Goal: Ask a question: Seek information or help from site administrators or community

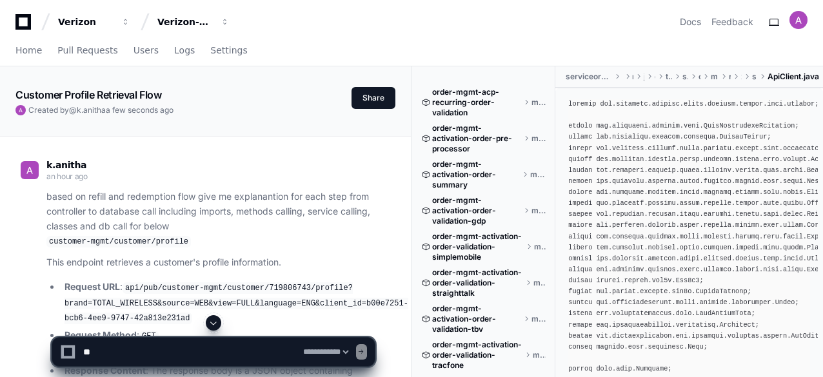
select select "*********"
click at [213, 353] on textarea at bounding box center [184, 352] width 207 height 28
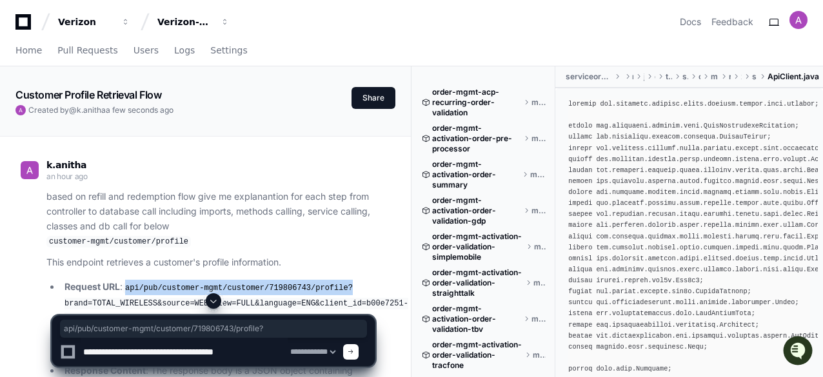
drag, startPoint x: 339, startPoint y: 287, endPoint x: 130, endPoint y: 289, distance: 208.9
click at [130, 289] on li "Request URL : api/pub/customer-mgmt/customer/719806743/profile?brand=TOTAL_WIRE…" at bounding box center [218, 303] width 314 height 46
copy code "api/pub/customer-mgmt/customer/719806743/profile?"
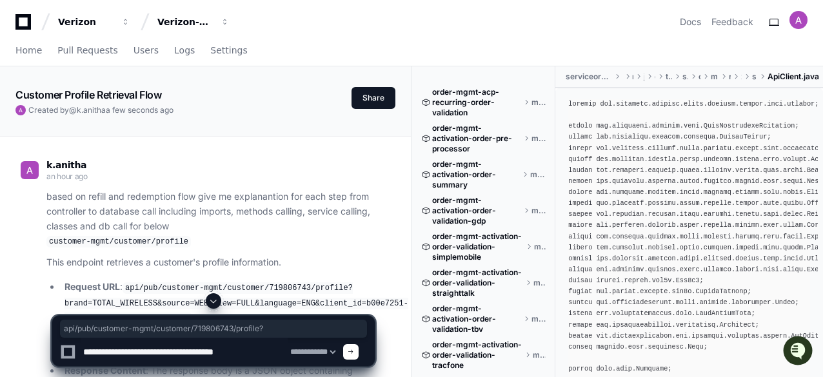
drag, startPoint x: 241, startPoint y: 354, endPoint x: 235, endPoint y: 353, distance: 6.6
click at [235, 353] on textarea at bounding box center [184, 352] width 207 height 28
paste textarea "**********"
type textarea "**********"
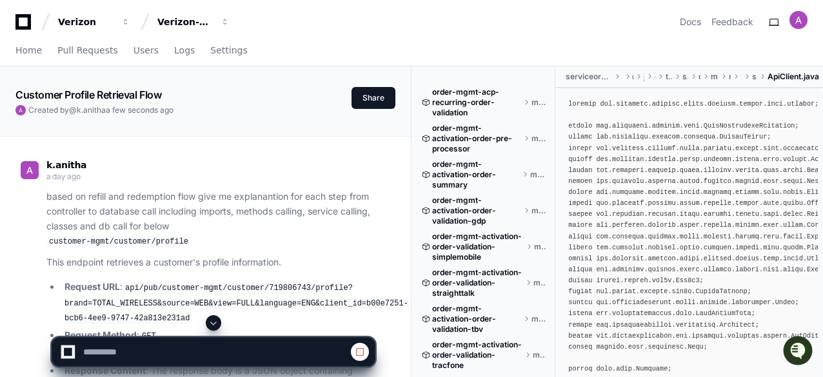
click at [217, 320] on span at bounding box center [213, 323] width 10 height 10
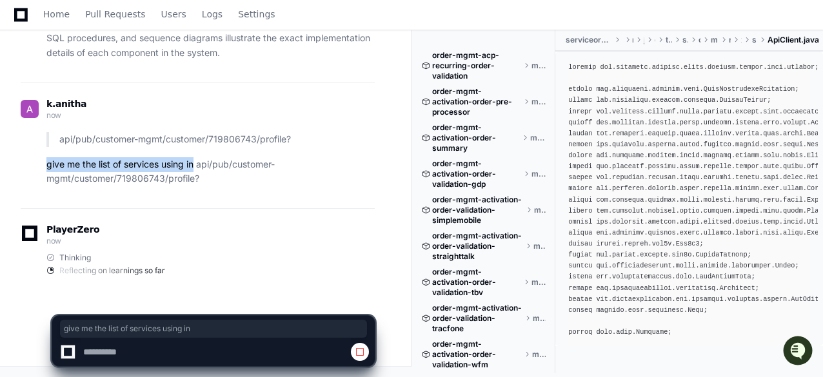
drag, startPoint x: 197, startPoint y: 166, endPoint x: 46, endPoint y: 166, distance: 151.5
click at [46, 166] on div "api/pub/customer-mgmt/customer/719806743/profile? give me the list of services …" at bounding box center [198, 159] width 354 height 54
copy p "give me the list of services using in"
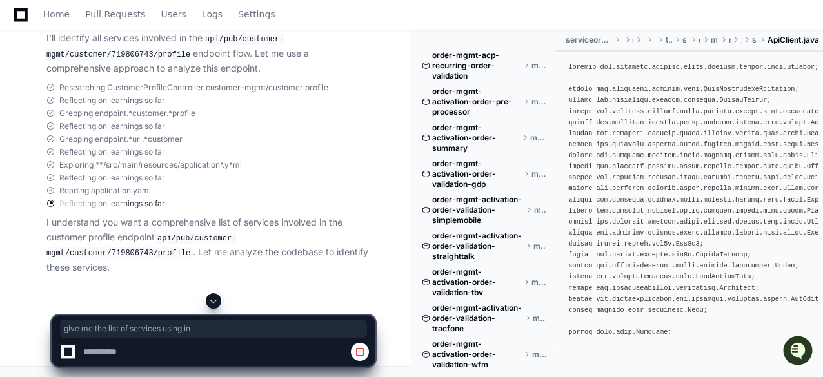
scroll to position [38713, 0]
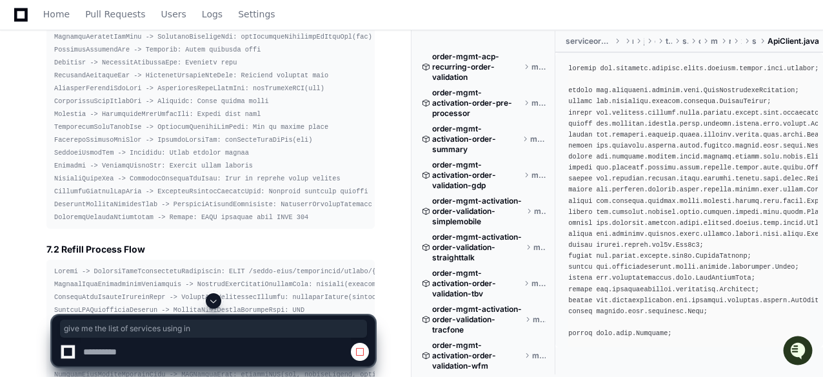
click at [213, 299] on span at bounding box center [213, 301] width 10 height 10
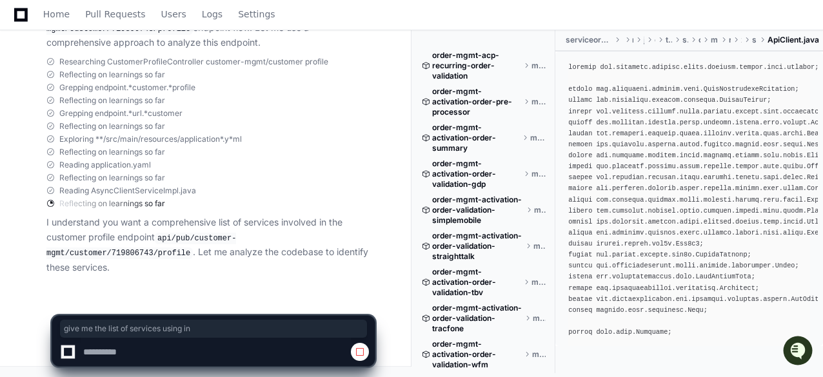
scroll to position [38817, 0]
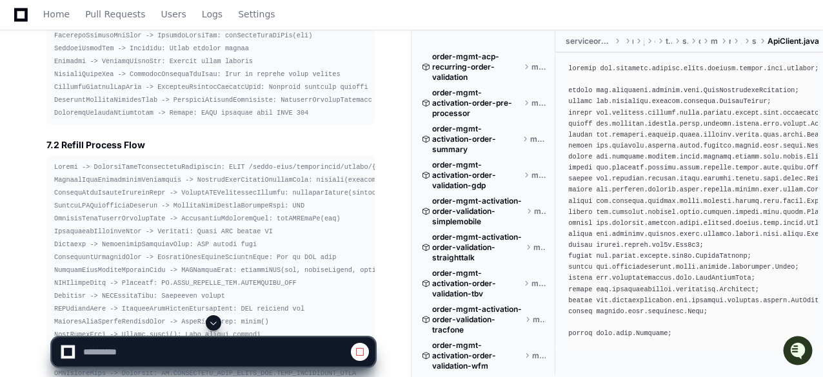
click at [216, 317] on button at bounding box center [213, 322] width 15 height 15
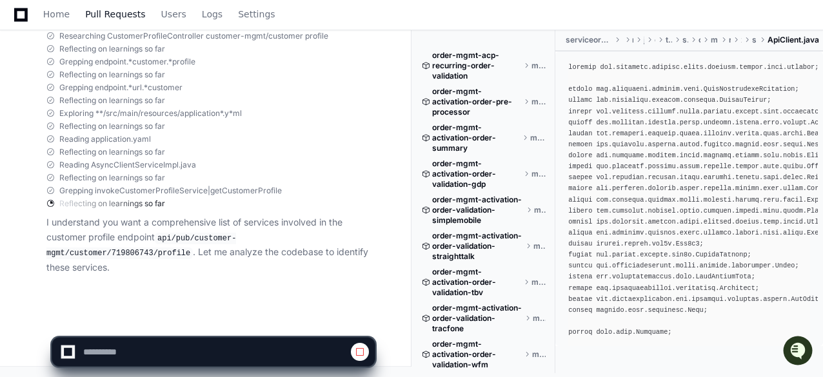
scroll to position [38843, 0]
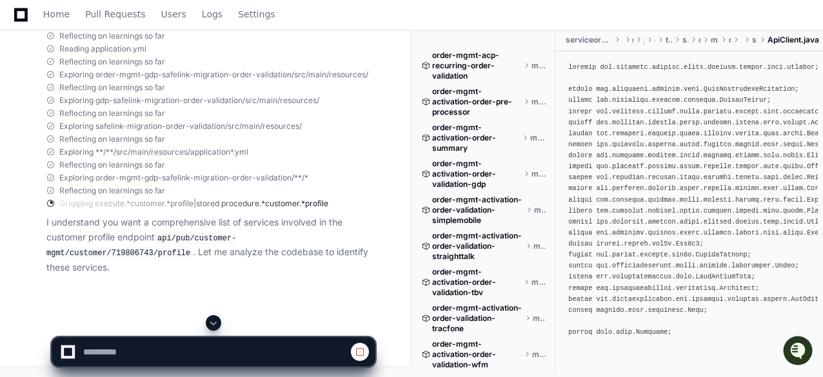
click at [215, 322] on span at bounding box center [213, 323] width 10 height 10
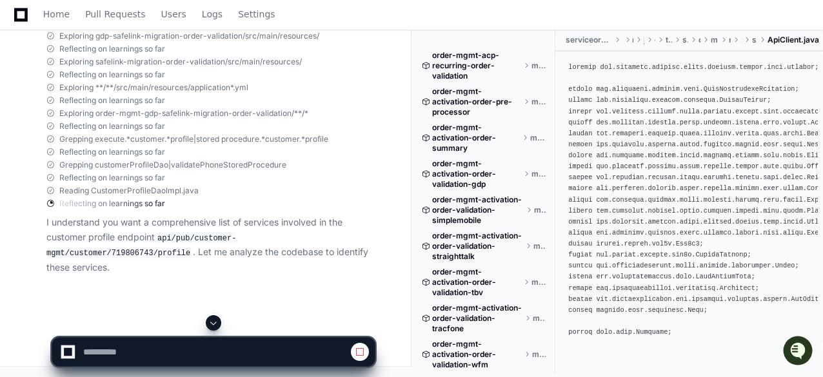
click at [215, 323] on span at bounding box center [213, 323] width 10 height 10
select select "*********"
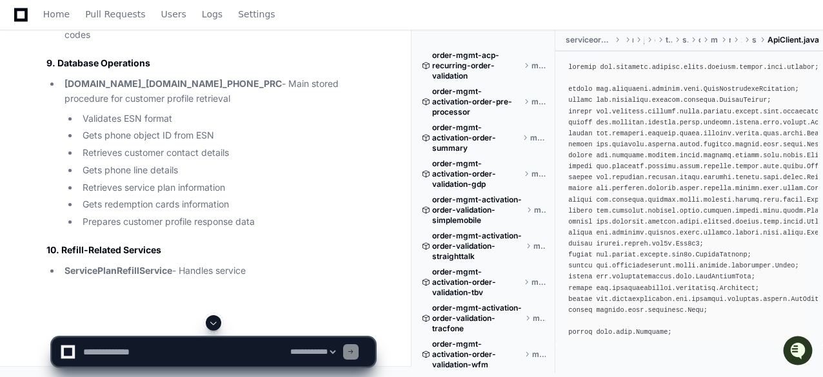
scroll to position [39286, 0]
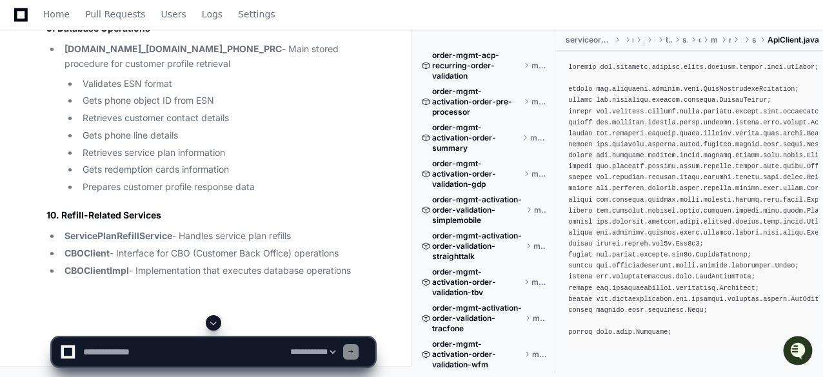
click at [213, 322] on span at bounding box center [213, 323] width 10 height 10
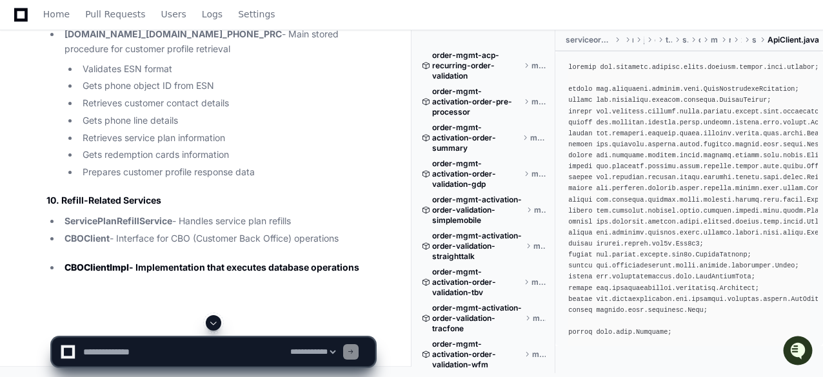
scroll to position [40633, 0]
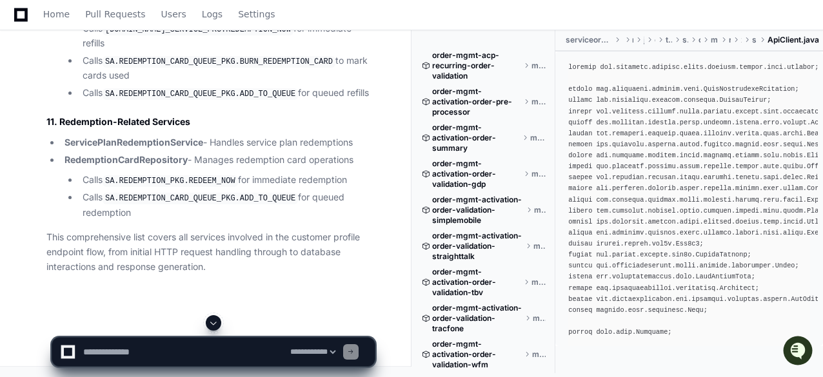
click at [213, 322] on span at bounding box center [213, 323] width 10 height 10
click at [147, 353] on textarea at bounding box center [184, 352] width 207 height 28
paste textarea "**********"
type textarea "**********"
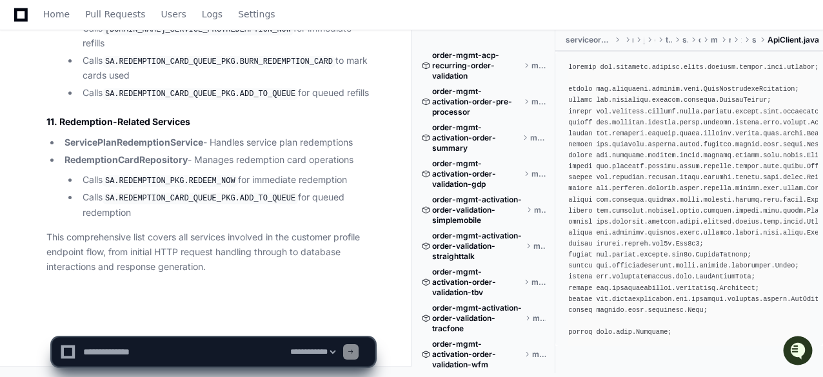
scroll to position [0, 0]
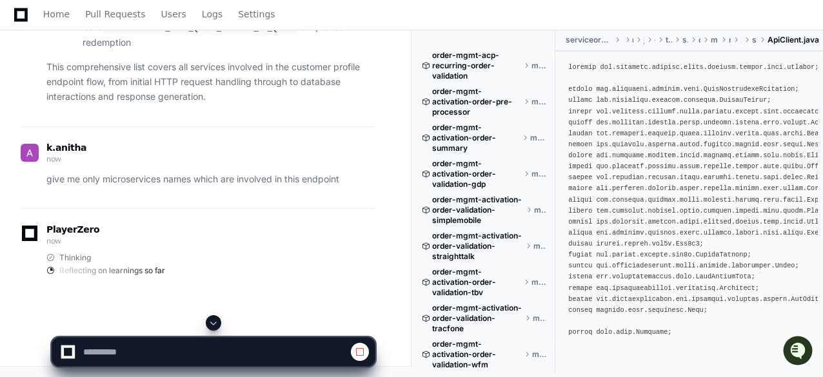
click at [357, 353] on span at bounding box center [360, 352] width 10 height 10
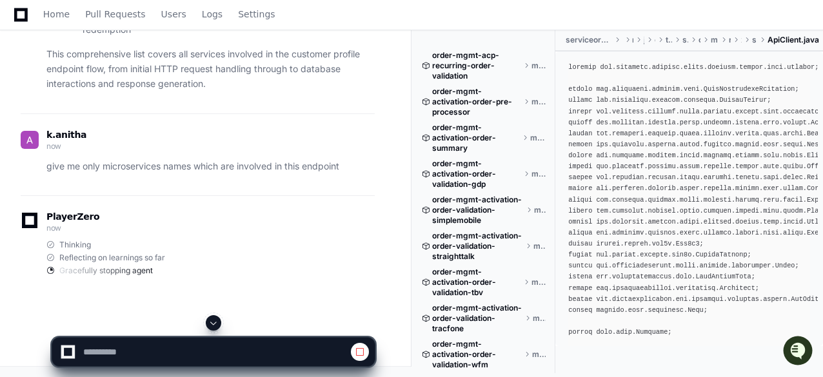
click at [359, 354] on span at bounding box center [360, 352] width 10 height 10
click at [310, 350] on select "**********" at bounding box center [313, 352] width 50 height 9
select select "****"
click at [288, 348] on select "**********" at bounding box center [313, 352] width 50 height 9
click at [167, 351] on textarea at bounding box center [184, 352] width 207 height 28
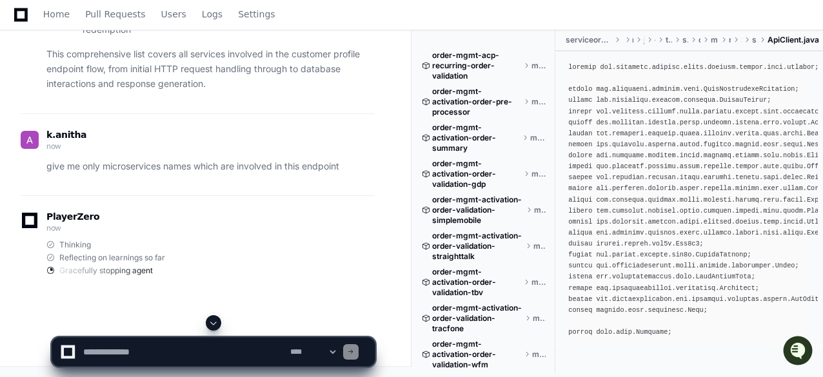
paste textarea "**********"
click at [124, 351] on textarea at bounding box center [184, 352] width 207 height 28
type textarea "**********"
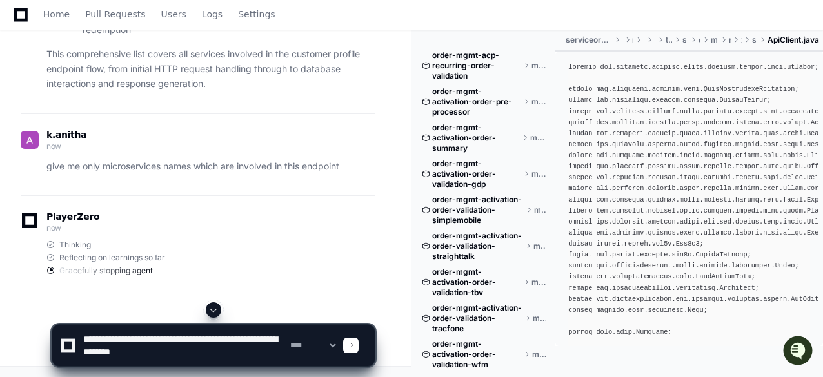
click at [124, 351] on textarea at bounding box center [184, 345] width 207 height 41
click at [354, 348] on span at bounding box center [351, 345] width 6 height 6
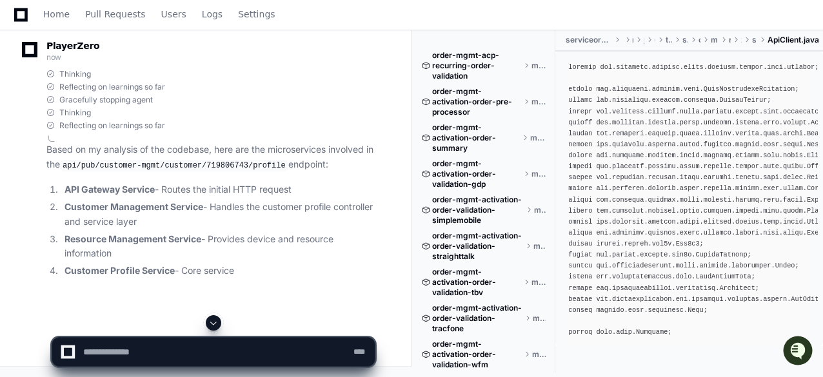
scroll to position [40884, 0]
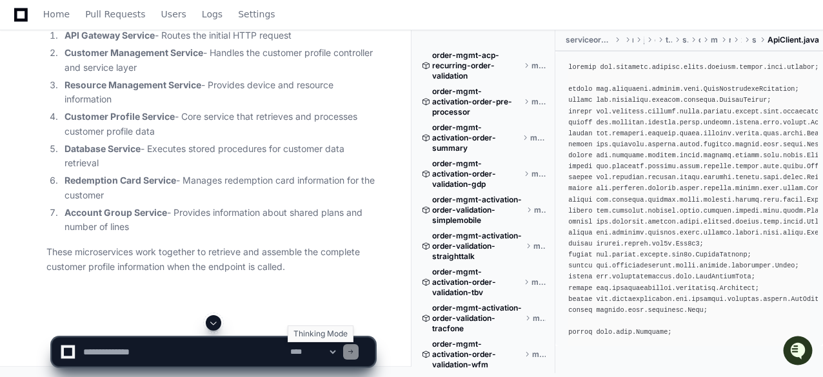
click at [312, 353] on select "**********" at bounding box center [313, 352] width 50 height 9
click at [213, 324] on span at bounding box center [213, 323] width 10 height 10
click at [338, 355] on select "**********" at bounding box center [313, 352] width 50 height 9
select select "*****"
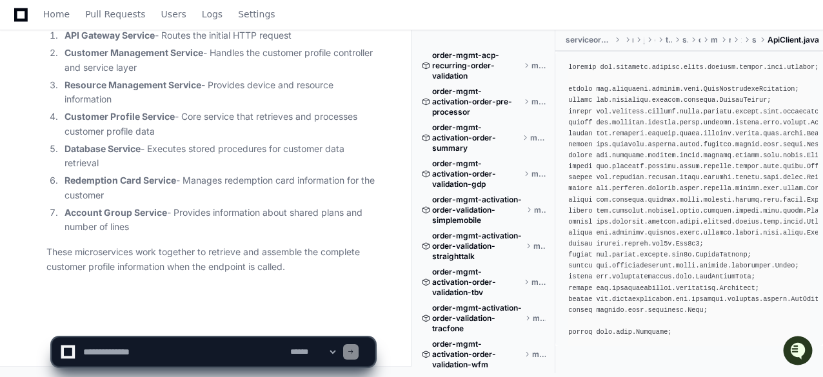
click at [288, 348] on select "**********" at bounding box center [313, 352] width 50 height 9
click at [185, 353] on textarea at bounding box center [184, 352] width 207 height 28
click at [135, 355] on textarea at bounding box center [184, 352] width 207 height 28
paste textarea "**********"
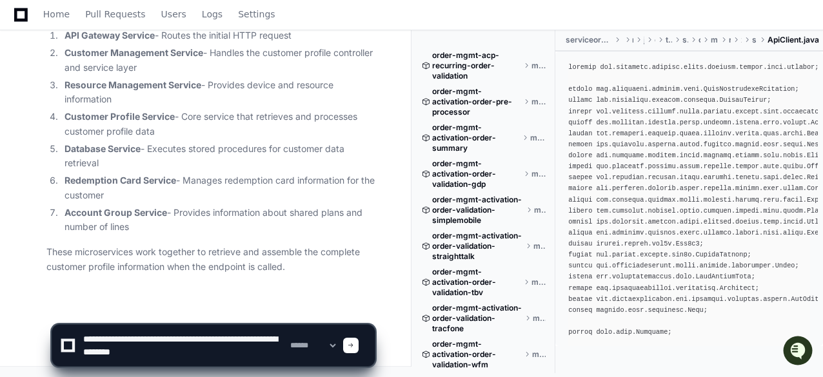
click at [210, 351] on textarea at bounding box center [184, 345] width 207 height 41
paste textarea "**********"
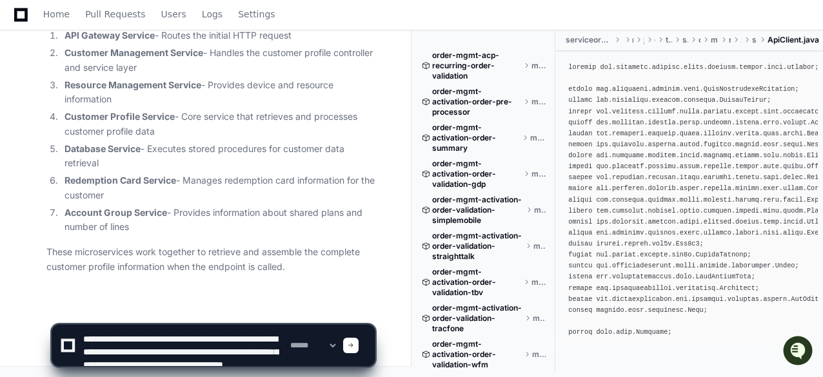
scroll to position [4, 0]
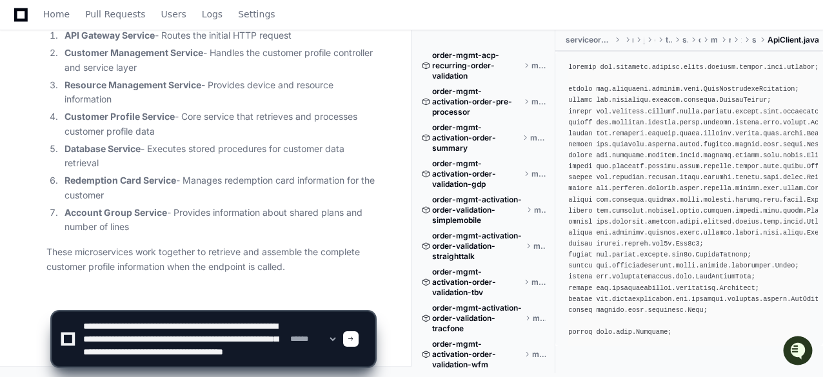
type textarea "**********"
click at [359, 346] on div at bounding box center [350, 338] width 15 height 15
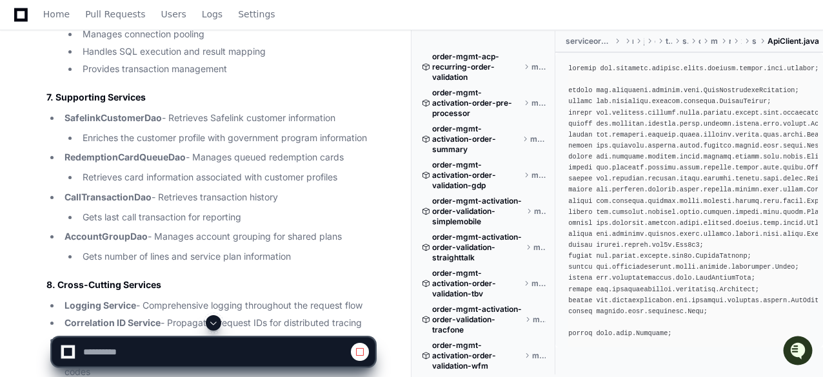
scroll to position [0, 0]
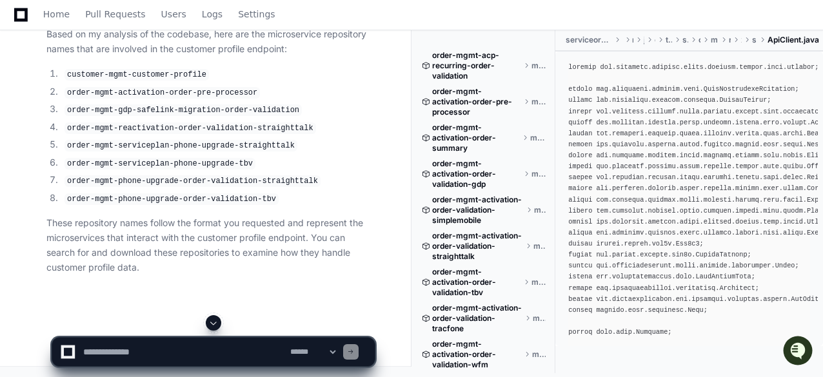
click at [215, 319] on span at bounding box center [213, 323] width 10 height 10
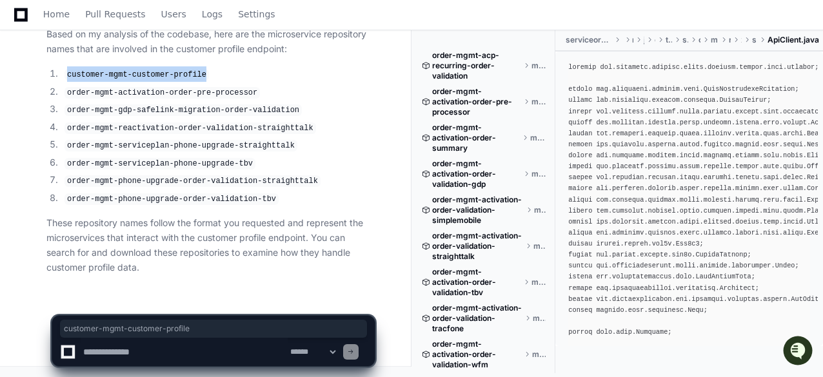
drag, startPoint x: 201, startPoint y: 77, endPoint x: 66, endPoint y: 75, distance: 135.4
click at [66, 75] on li "customer-mgmt-customer-profile" at bounding box center [218, 73] width 314 height 15
copy code "customer-mgmt-customer-profile"
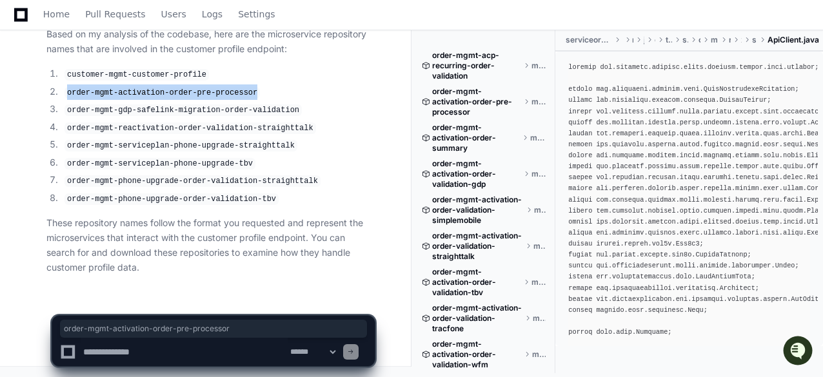
drag, startPoint x: 244, startPoint y: 95, endPoint x: 68, endPoint y: 94, distance: 176.0
click at [68, 94] on li "order-mgmt-activation-order-pre-processor" at bounding box center [218, 91] width 314 height 15
copy code "order-mgmt-activation-order-pre-processor"
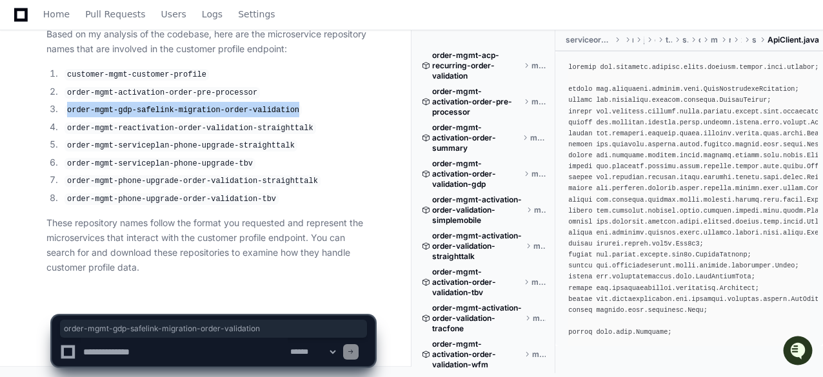
drag, startPoint x: 280, startPoint y: 112, endPoint x: 66, endPoint y: 110, distance: 213.4
click at [66, 110] on code "order-mgmt-gdp-safelink-migration-order-validation" at bounding box center [182, 110] width 237 height 12
copy code "order-mgmt-gdp-safelink-migration-order-validation"
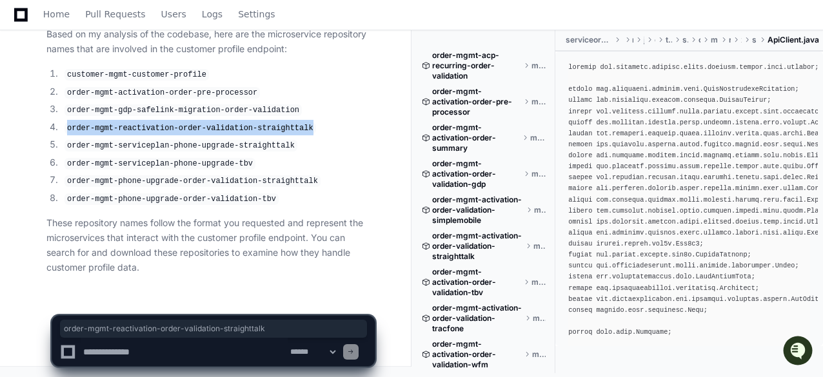
drag, startPoint x: 296, startPoint y: 129, endPoint x: 66, endPoint y: 128, distance: 230.2
click at [66, 128] on li "order-mgmt-reactivation-order-validation-straighttalk" at bounding box center [218, 127] width 314 height 15
copy code "order-mgmt-reactivation-order-validation-straighttalk"
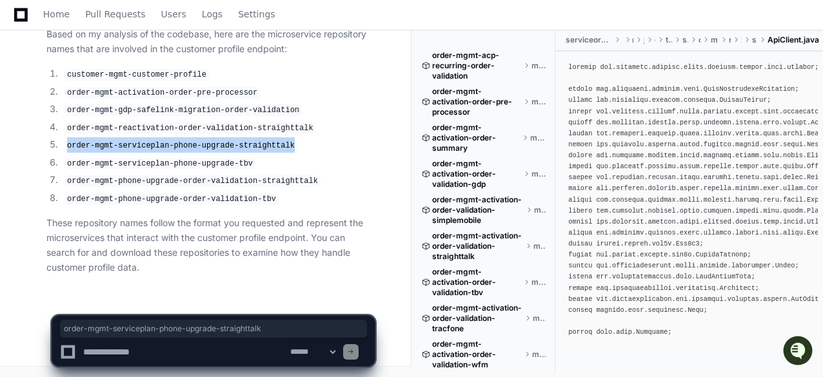
drag, startPoint x: 279, startPoint y: 148, endPoint x: 66, endPoint y: 146, distance: 212.8
click at [66, 146] on li "order-mgmt-serviceplan-phone-upgrade-straighttalk" at bounding box center [218, 144] width 314 height 15
copy code "order-mgmt-serviceplan-phone-upgrade-straighttalk"
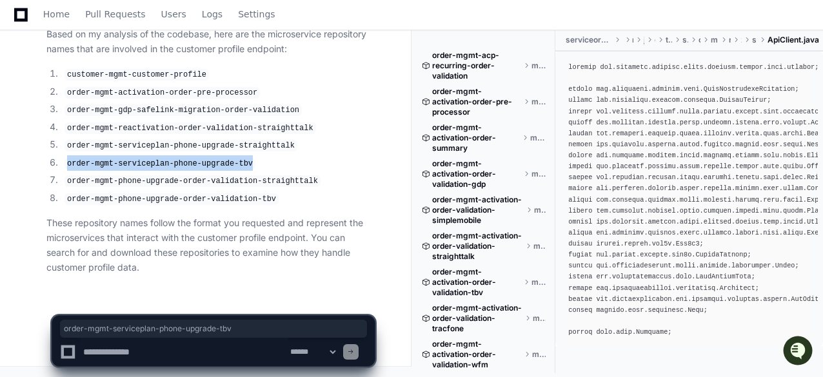
drag, startPoint x: 241, startPoint y: 166, endPoint x: 70, endPoint y: 169, distance: 171.5
click at [70, 169] on li "order-mgmt-serviceplan-phone-upgrade-tbv" at bounding box center [218, 162] width 314 height 15
click at [258, 150] on code "order-mgmt-serviceplan-phone-upgrade-straighttalk" at bounding box center [180, 146] width 233 height 12
drag, startPoint x: 239, startPoint y: 165, endPoint x: 67, endPoint y: 166, distance: 171.5
click at [67, 166] on code "order-mgmt-serviceplan-phone-upgrade-tbv" at bounding box center [159, 164] width 191 height 12
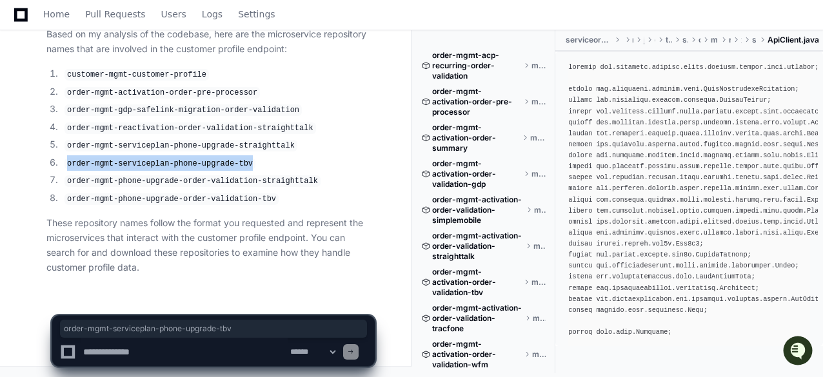
copy code "order-mgmt-serviceplan-phone-upgrade-tbv"
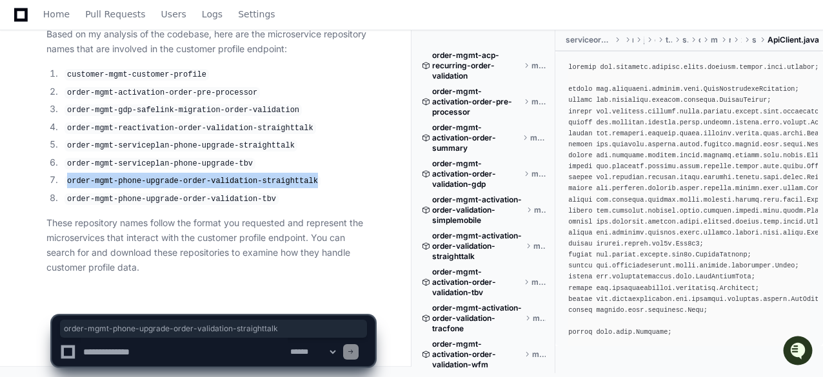
drag, startPoint x: 299, startPoint y: 182, endPoint x: 63, endPoint y: 181, distance: 235.4
click at [63, 181] on li "order-mgmt-phone-upgrade-order-validation-straighttalk" at bounding box center [218, 180] width 314 height 15
copy code "order-mgmt-phone-upgrade-order-validation-straighttalk"
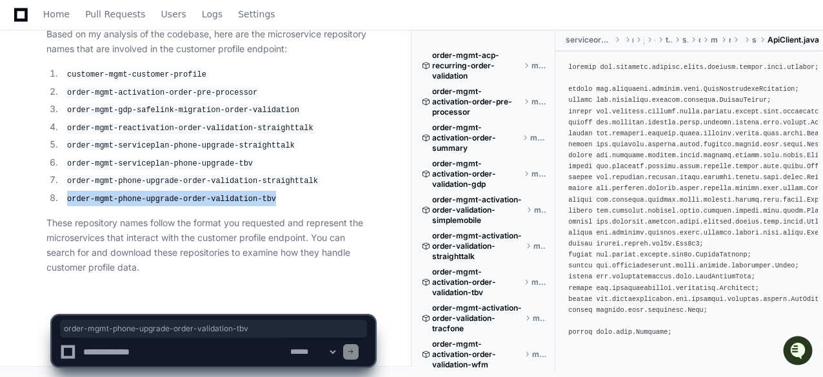
drag, startPoint x: 260, startPoint y: 199, endPoint x: 61, endPoint y: 197, distance: 199.3
click at [61, 197] on li "order-mgmt-phone-upgrade-order-validation-tbv" at bounding box center [218, 198] width 314 height 15
copy code "order-mgmt-phone-upgrade-order-validation-tbv"
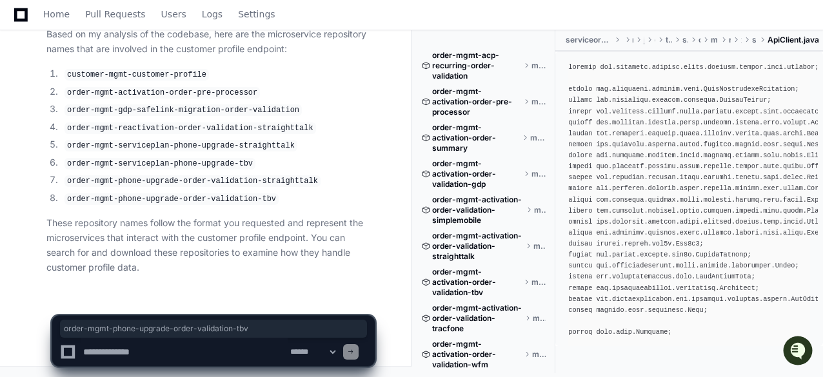
click at [139, 132] on code "order-mgmt-reactivation-order-validation-straighttalk" at bounding box center [189, 129] width 251 height 12
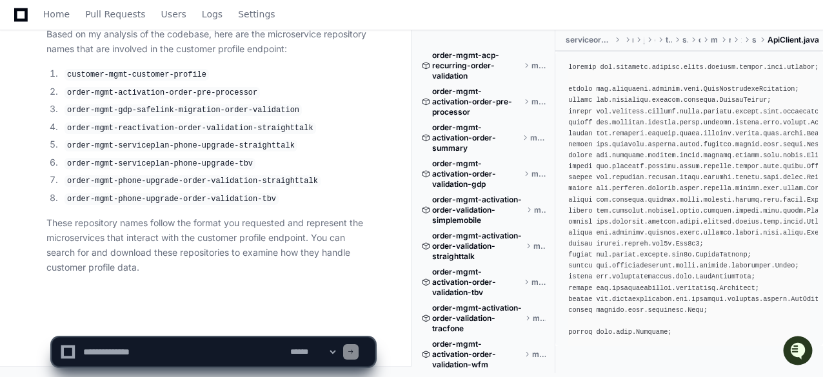
scroll to position [41800, 0]
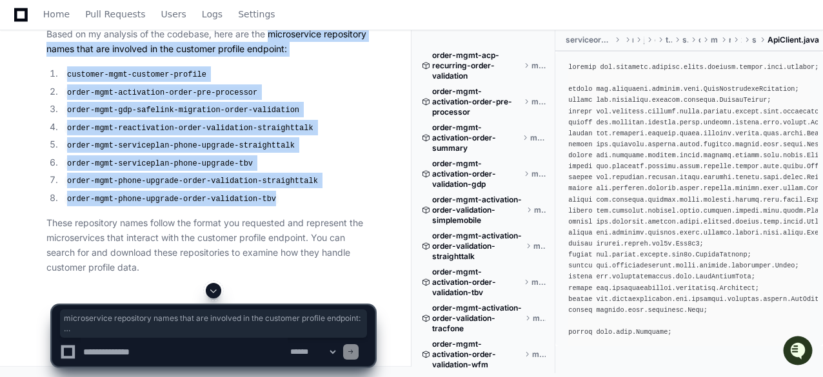
drag, startPoint x: 270, startPoint y: 83, endPoint x: 268, endPoint y: 243, distance: 159.9
click at [268, 243] on article "Based on my analysis of the codebase, here are the microservice repository name…" at bounding box center [210, 151] width 328 height 248
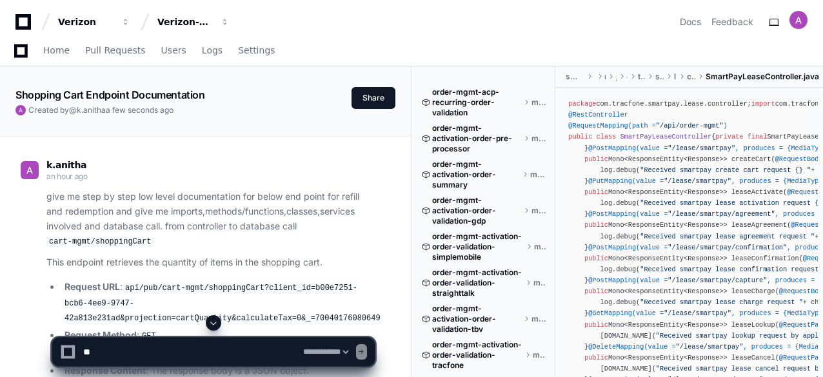
select select "*********"
drag, startPoint x: 0, startPoint y: 0, endPoint x: 147, endPoint y: 348, distance: 377.4
click at [147, 348] on textarea at bounding box center [191, 352] width 220 height 28
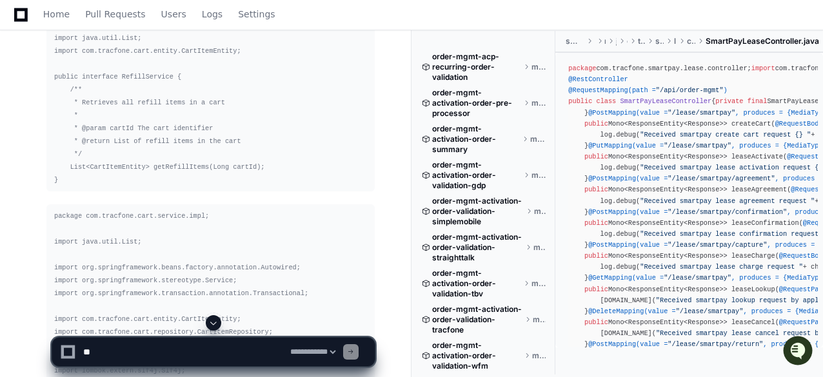
scroll to position [13178, 0]
paste textarea "**********"
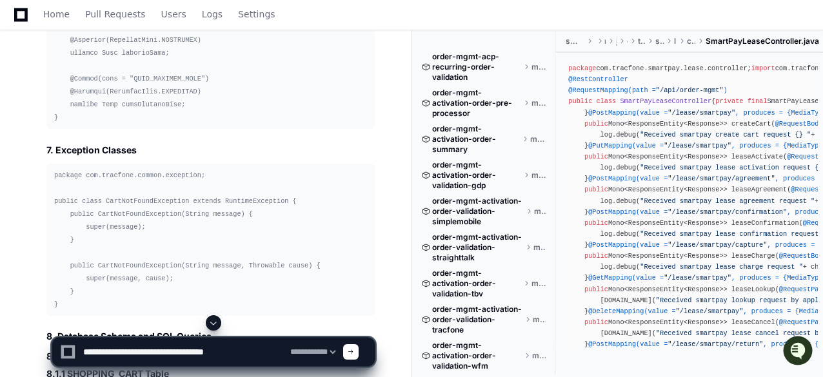
click at [213, 324] on span at bounding box center [213, 323] width 10 height 10
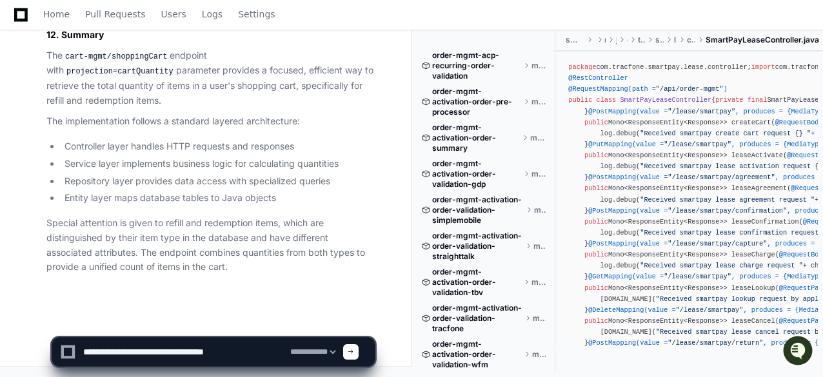
click at [235, 350] on textarea at bounding box center [184, 352] width 207 height 28
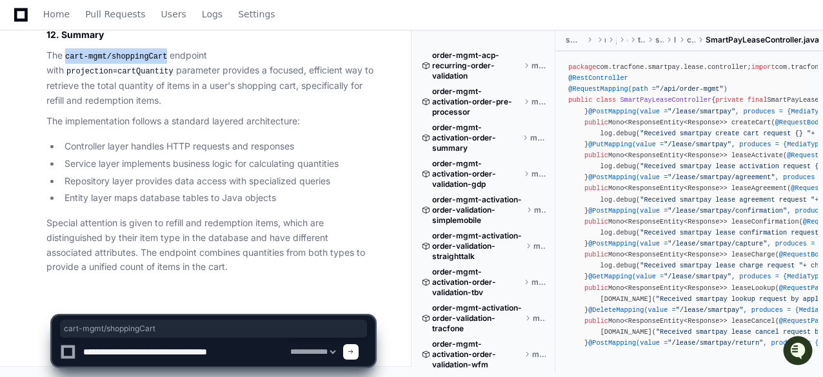
drag, startPoint x: 162, startPoint y: 72, endPoint x: 68, endPoint y: 70, distance: 94.1
click at [68, 63] on code "cart-mgmt/shoppingCart" at bounding box center [116, 57] width 107 height 12
click at [203, 167] on li "Service layer implements business logic for calculating quantities" at bounding box center [218, 164] width 314 height 15
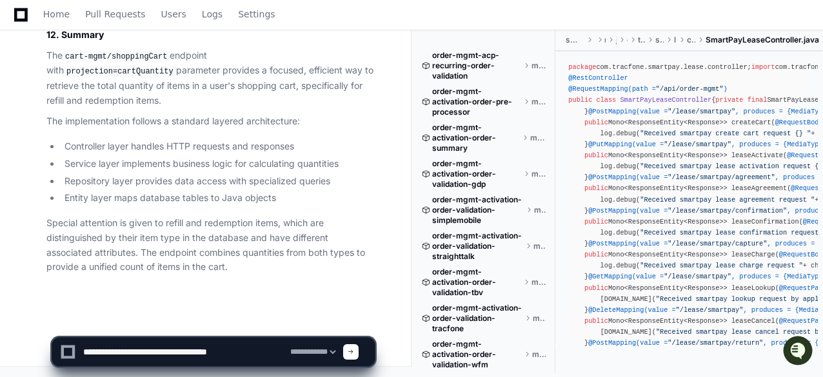
click at [239, 354] on textarea at bounding box center [184, 352] width 207 height 28
paste textarea "**********"
type textarea "**********"
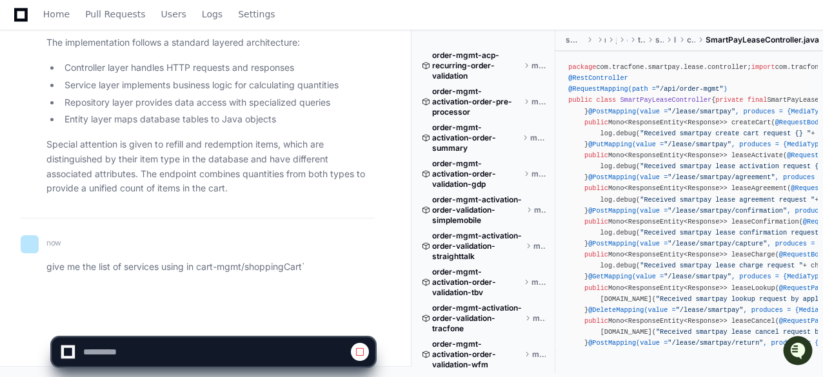
scroll to position [22186, 0]
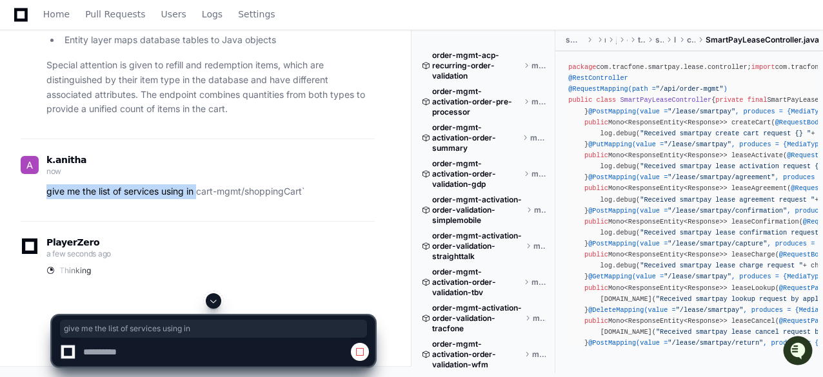
drag, startPoint x: 199, startPoint y: 271, endPoint x: 46, endPoint y: 273, distance: 152.8
click at [46, 199] on div "give me the list of services using in cart-mgmt/shoppingCart`" at bounding box center [198, 191] width 354 height 15
copy p "give me the list of services using in"
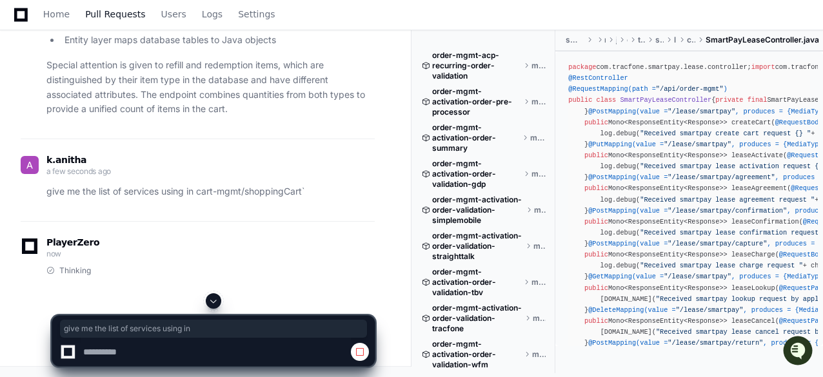
select select "*********"
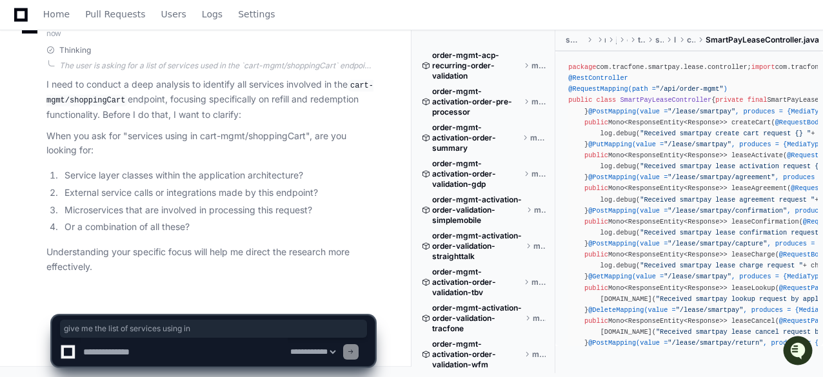
scroll to position [22484, 0]
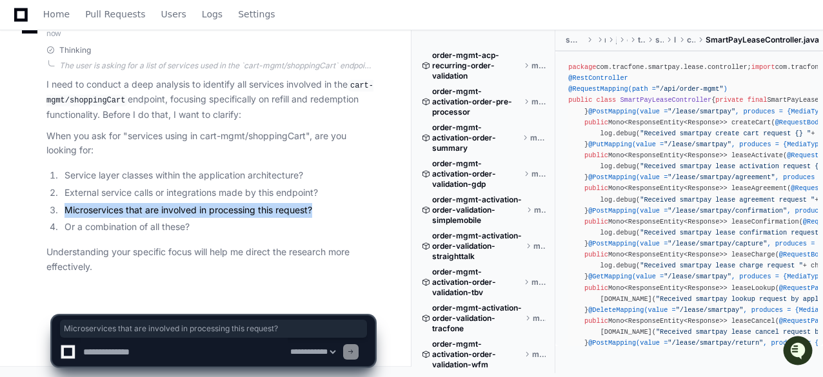
drag, startPoint x: 316, startPoint y: 210, endPoint x: 66, endPoint y: 210, distance: 250.2
click at [66, 210] on li "Microservices that are involved in processing this request?" at bounding box center [218, 210] width 314 height 15
copy li "Microservices that are involved in processing this request?"
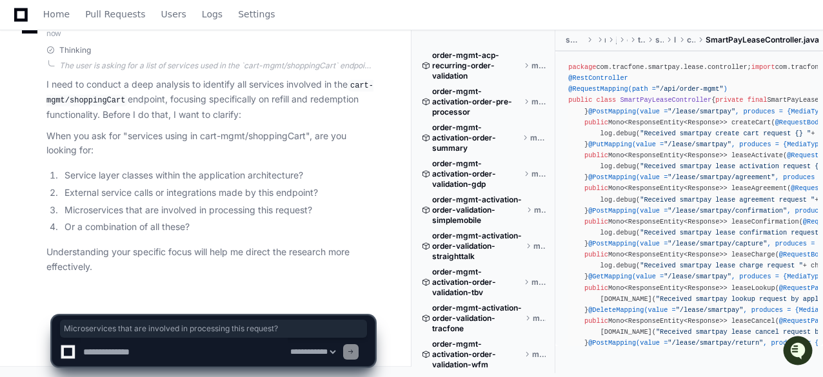
click at [128, 357] on textarea at bounding box center [184, 352] width 207 height 28
paste textarea "**********"
type textarea "**********"
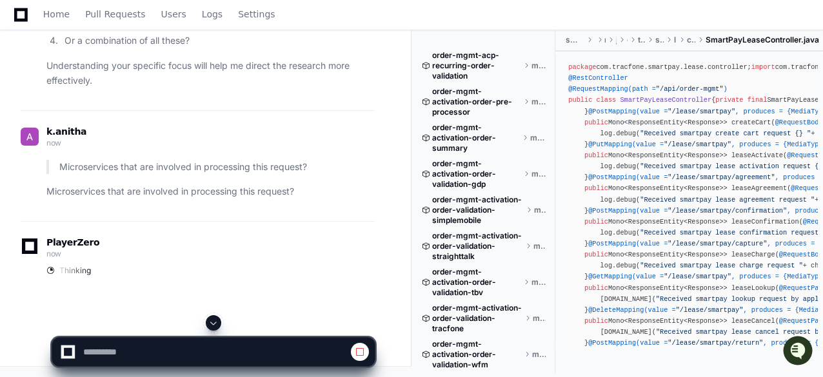
scroll to position [0, 0]
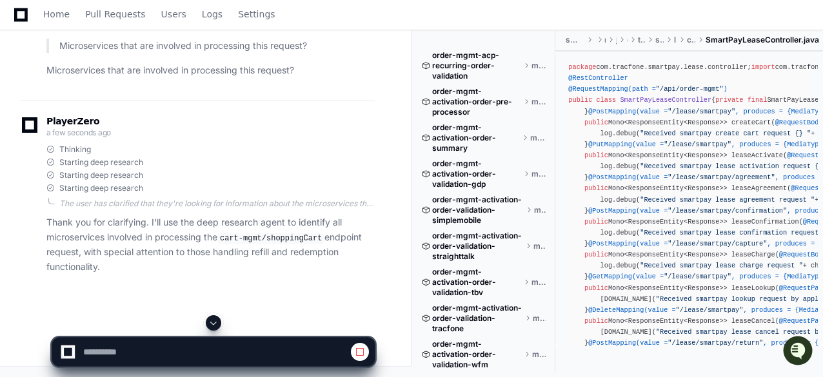
drag, startPoint x: 211, startPoint y: 323, endPoint x: 213, endPoint y: 317, distance: 6.6
click at [211, 323] on span at bounding box center [213, 323] width 10 height 10
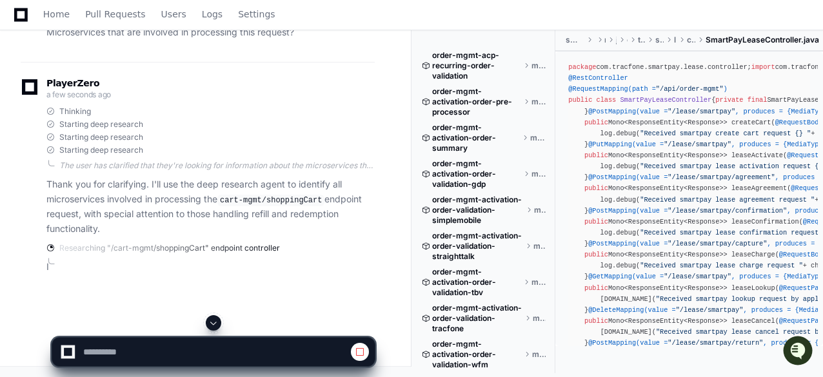
scroll to position [22791, 0]
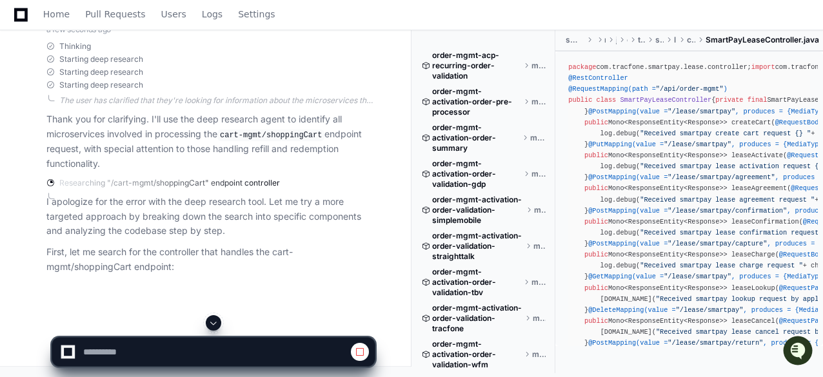
click at [213, 320] on span at bounding box center [213, 323] width 10 height 10
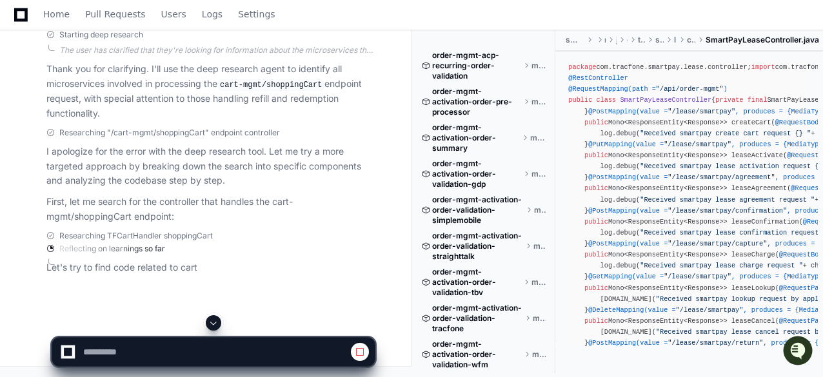
click at [213, 320] on span at bounding box center [213, 323] width 10 height 10
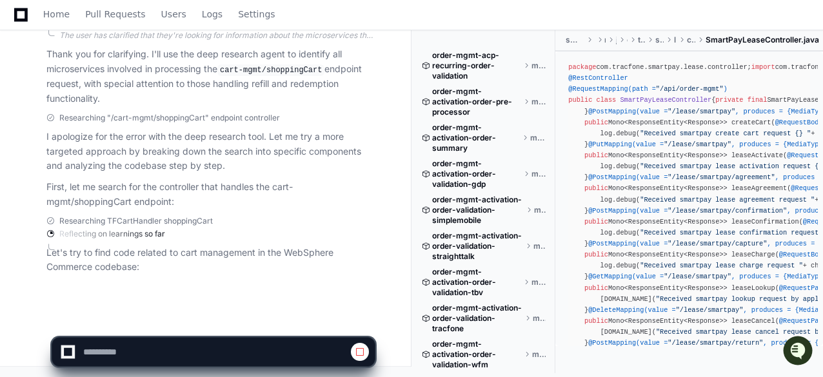
scroll to position [22959, 0]
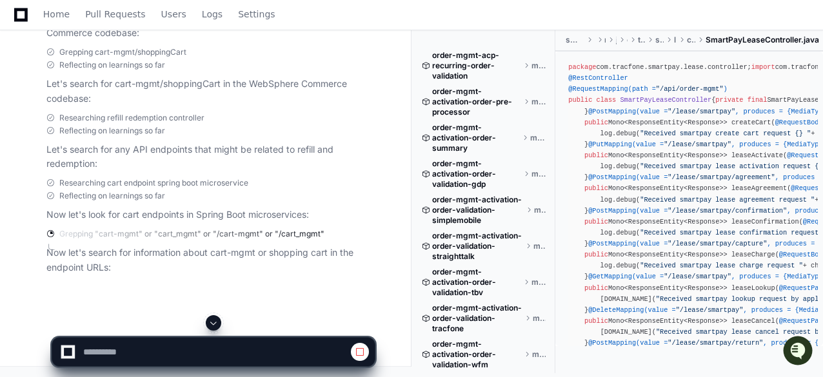
click at [215, 320] on span at bounding box center [213, 323] width 10 height 10
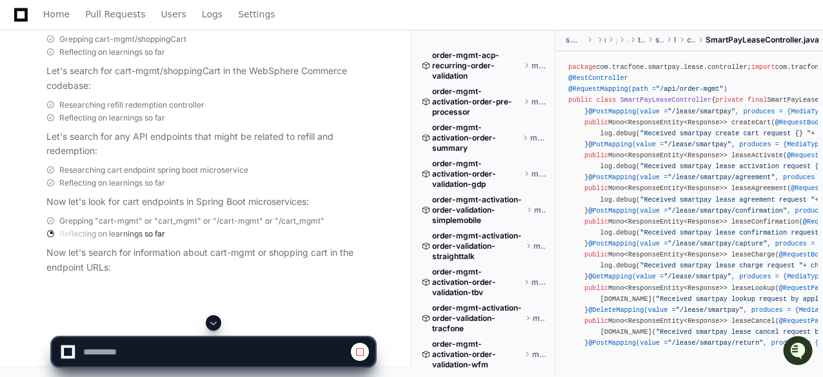
click at [215, 320] on span at bounding box center [213, 323] width 10 height 10
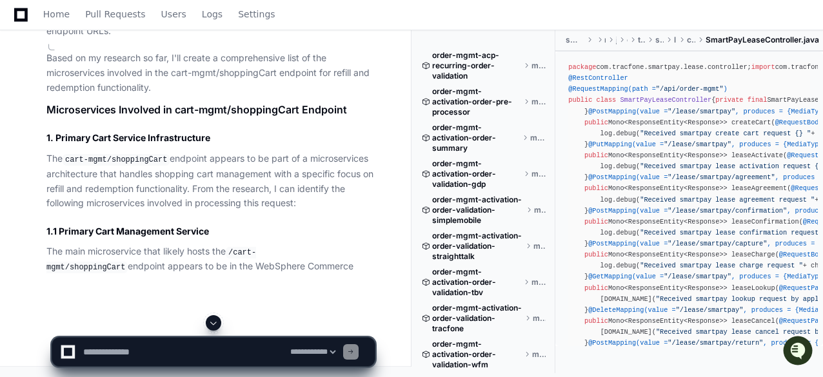
click at [217, 324] on span at bounding box center [213, 323] width 10 height 10
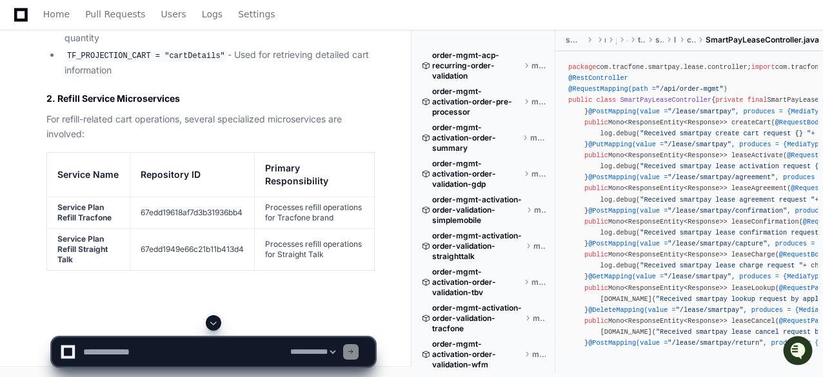
scroll to position [23463, 0]
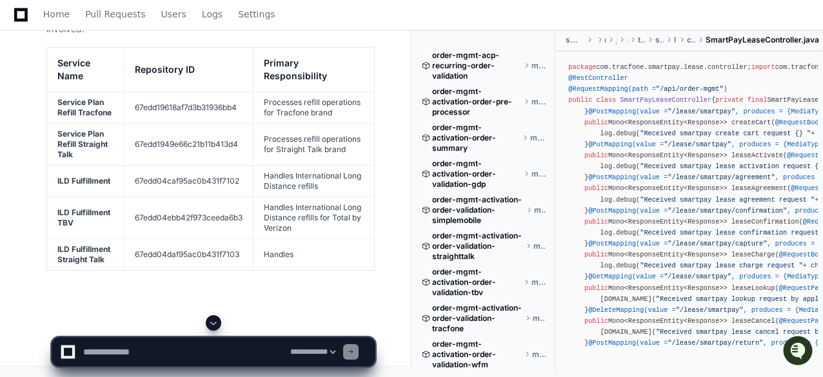
click at [214, 319] on span at bounding box center [213, 323] width 10 height 10
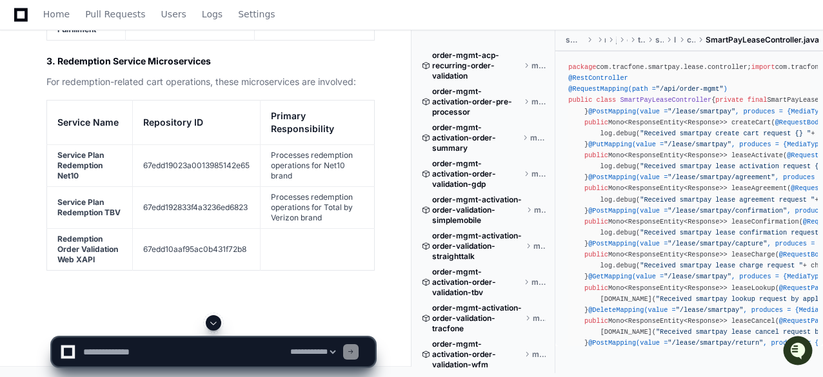
click at [213, 320] on span at bounding box center [213, 323] width 10 height 10
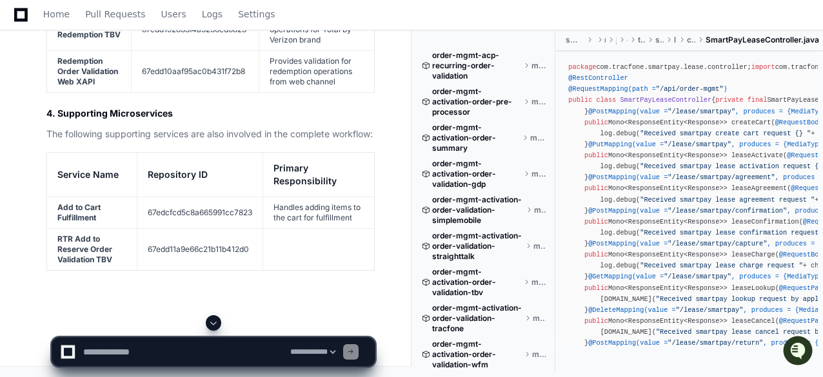
click at [211, 322] on span at bounding box center [213, 323] width 10 height 10
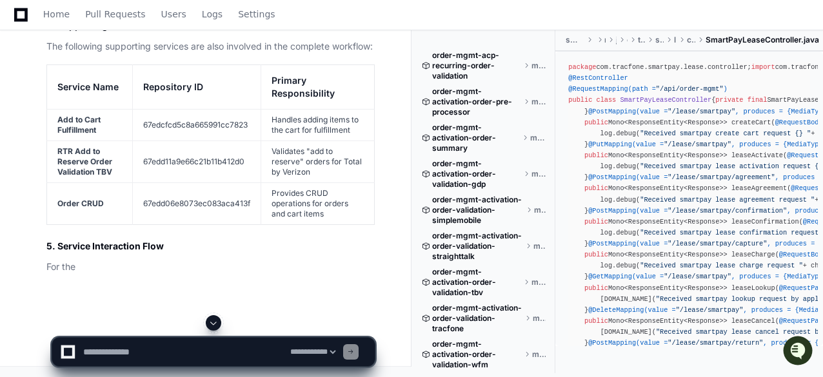
click at [211, 322] on span at bounding box center [213, 323] width 10 height 10
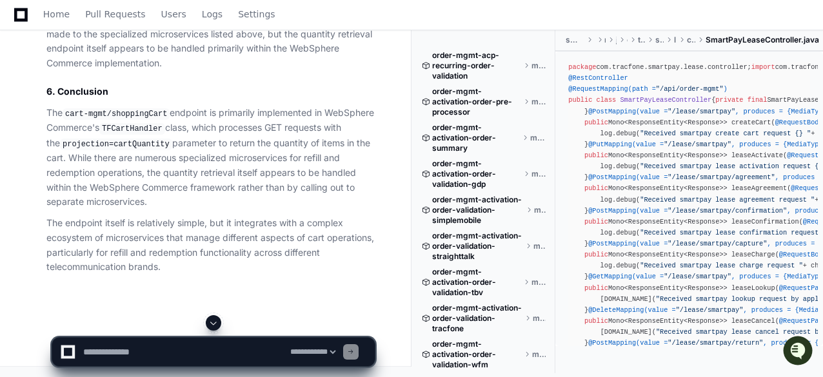
scroll to position [23573, 0]
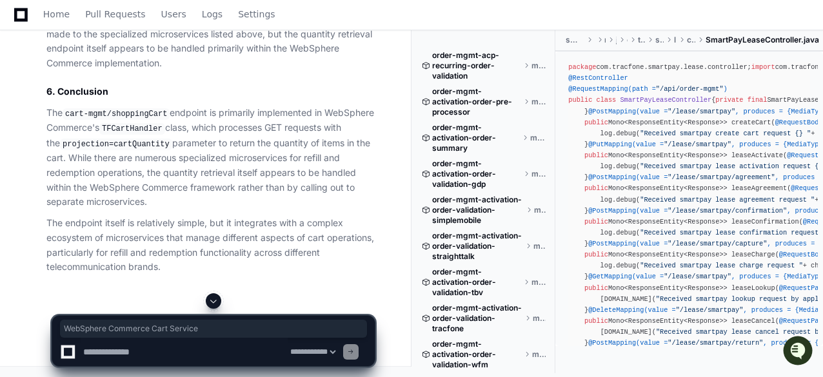
drag, startPoint x: 95, startPoint y: 259, endPoint x: 56, endPoint y: 239, distance: 43.5
copy strong "WebSphere Commerce Cart Service"
drag, startPoint x: 162, startPoint y: 255, endPoint x: 150, endPoint y: 248, distance: 15.0
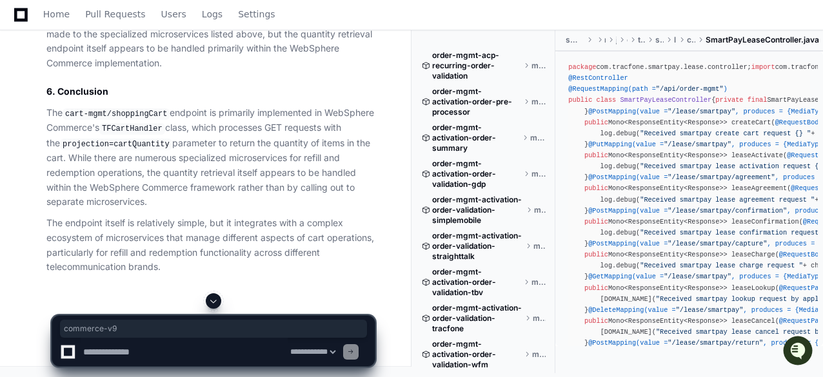
copy td "commerce-v9"
drag, startPoint x: 112, startPoint y: 44, endPoint x: 59, endPoint y: 34, distance: 54.6
copy strong "Service Plan Refill Tracfone"
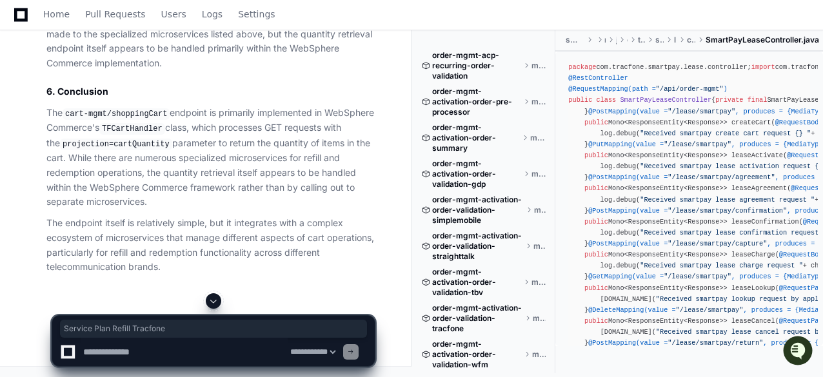
scroll to position [24007, 0]
copy td "67edd19618af7d3b31936bb4"
click at [333, 354] on select "**********" at bounding box center [313, 352] width 50 height 9
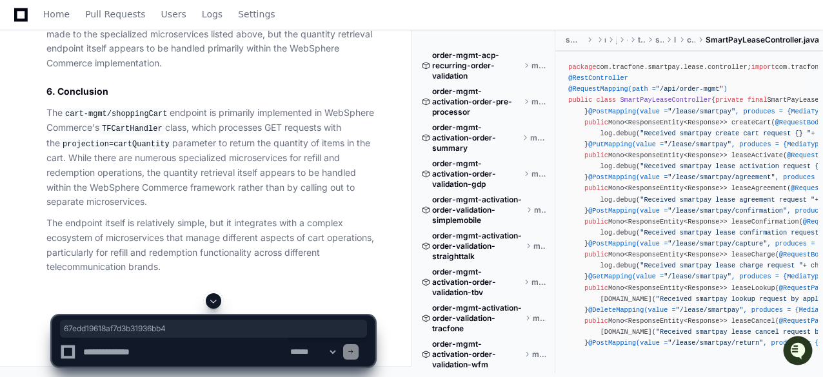
click at [288, 348] on select "**********" at bounding box center [313, 352] width 50 height 9
click at [338, 352] on select "**********" at bounding box center [313, 352] width 50 height 9
click at [324, 351] on select "**********" at bounding box center [313, 352] width 50 height 9
select select "****"
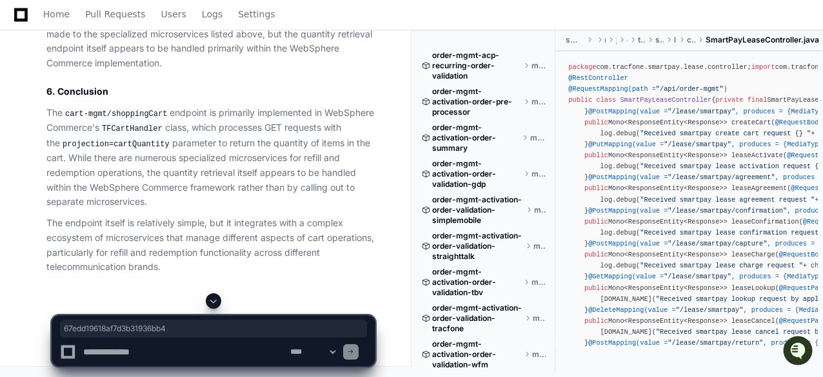
click at [288, 348] on select "**********" at bounding box center [313, 352] width 50 height 9
click at [164, 351] on textarea at bounding box center [184, 352] width 207 height 28
paste textarea "**********"
type textarea "**********"
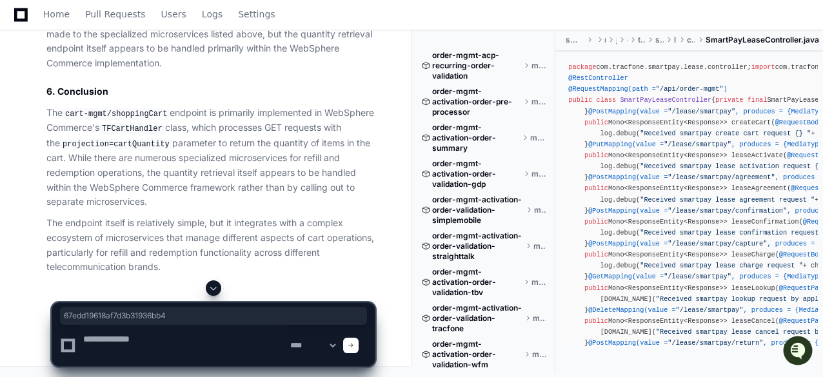
scroll to position [0, 0]
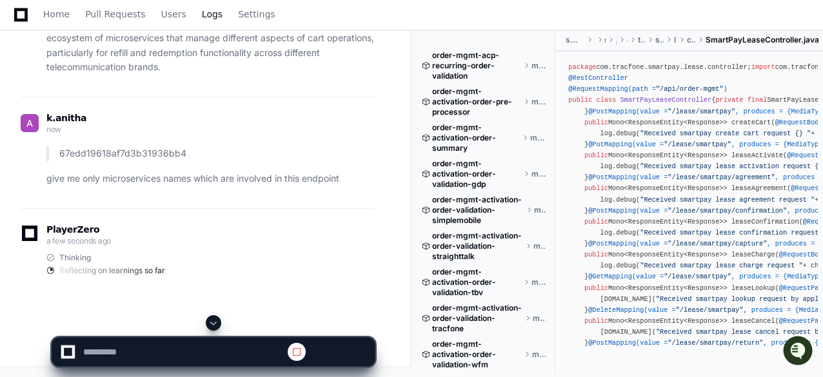
select select "****"
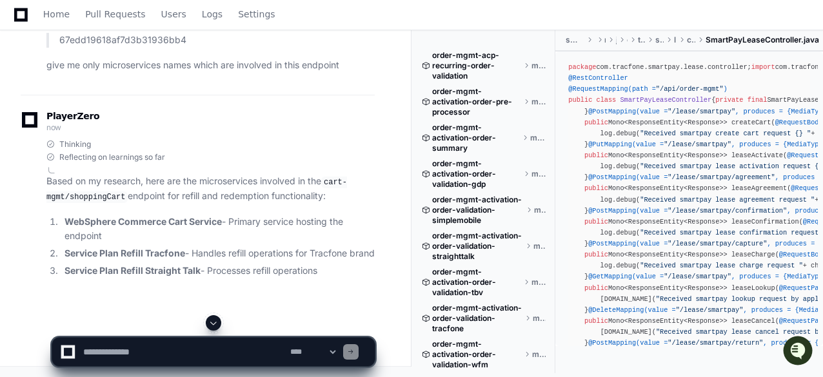
click at [214, 323] on span at bounding box center [213, 323] width 10 height 10
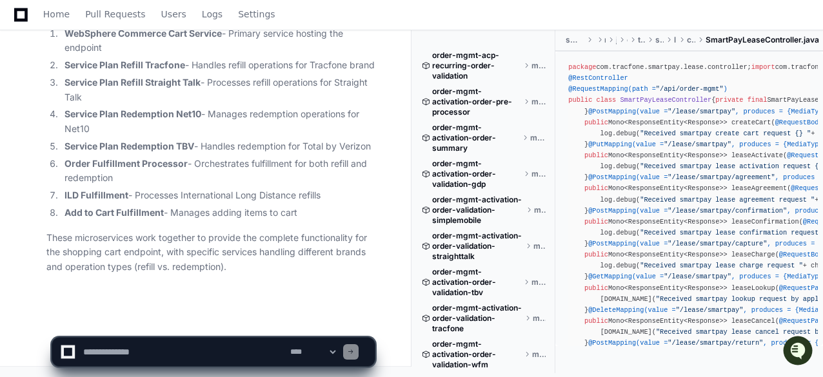
scroll to position [25666, 0]
click at [165, 348] on textarea at bounding box center [184, 352] width 207 height 28
paste textarea "**********"
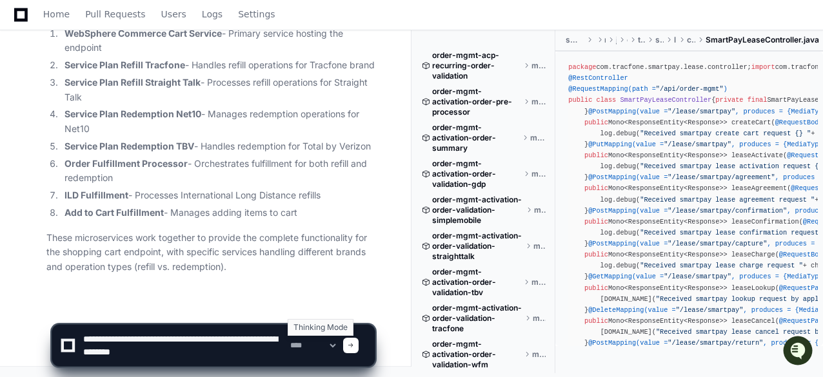
type textarea "**********"
click at [325, 344] on select "**********" at bounding box center [313, 345] width 50 height 9
click at [288, 341] on select "**********" at bounding box center [313, 345] width 50 height 9
click at [359, 349] on div at bounding box center [350, 345] width 15 height 15
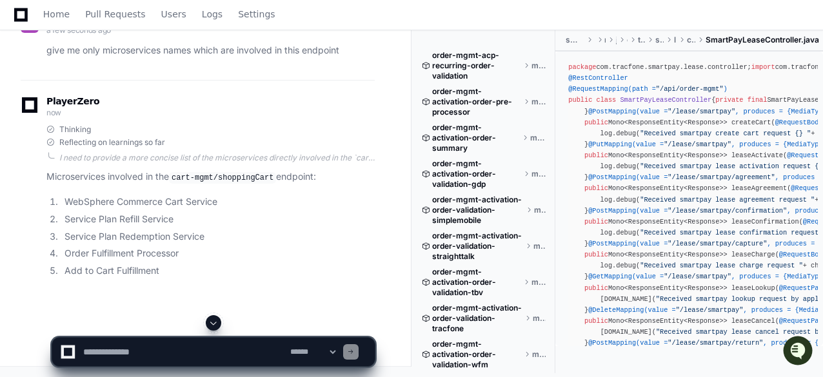
click at [213, 323] on span at bounding box center [213, 323] width 10 height 10
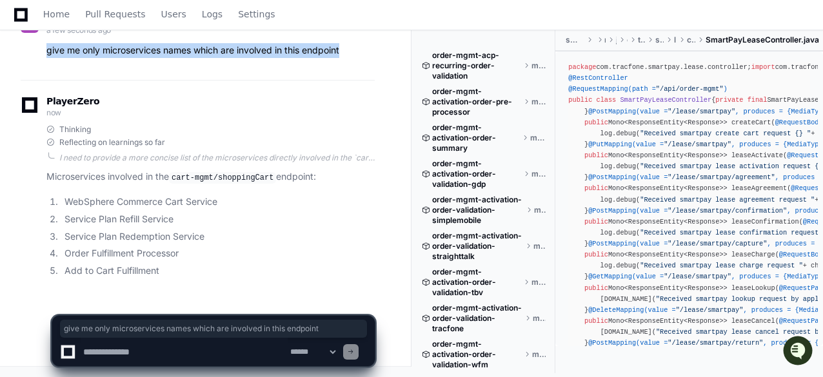
drag, startPoint x: 347, startPoint y: 50, endPoint x: 45, endPoint y: 55, distance: 301.8
click at [45, 55] on div "give me only microservices names which are involved in this endpoint" at bounding box center [198, 50] width 354 height 15
copy p "give me only microservices names which are involved in this endpoint"
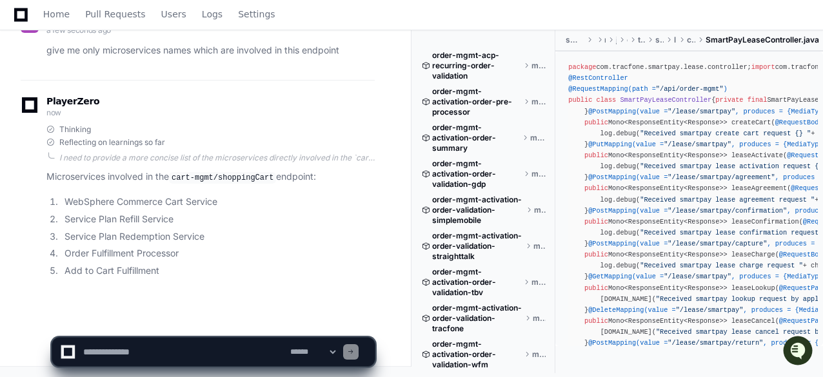
click at [132, 351] on textarea at bounding box center [184, 352] width 207 height 28
paste textarea "**********"
click at [81, 352] on textarea at bounding box center [184, 352] width 207 height 28
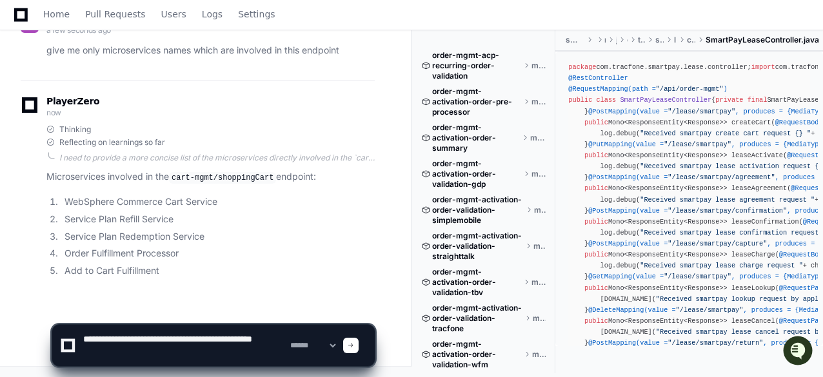
click at [118, 339] on textarea at bounding box center [184, 345] width 207 height 41
click at [230, 340] on textarea at bounding box center [184, 345] width 207 height 41
click at [226, 363] on textarea at bounding box center [184, 345] width 207 height 41
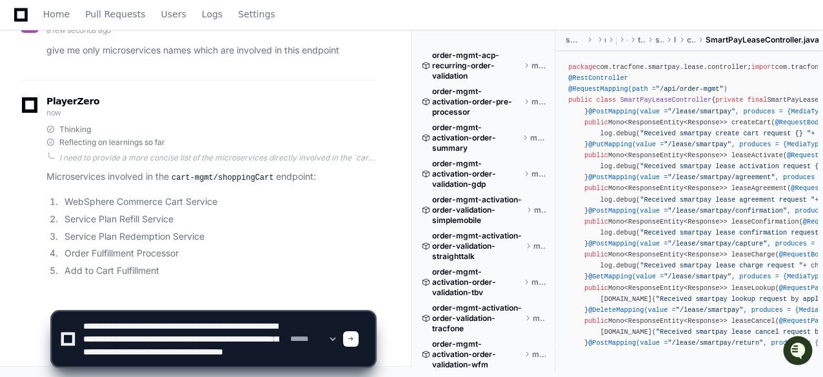
type textarea "**********"
click at [354, 342] on span at bounding box center [351, 339] width 6 height 6
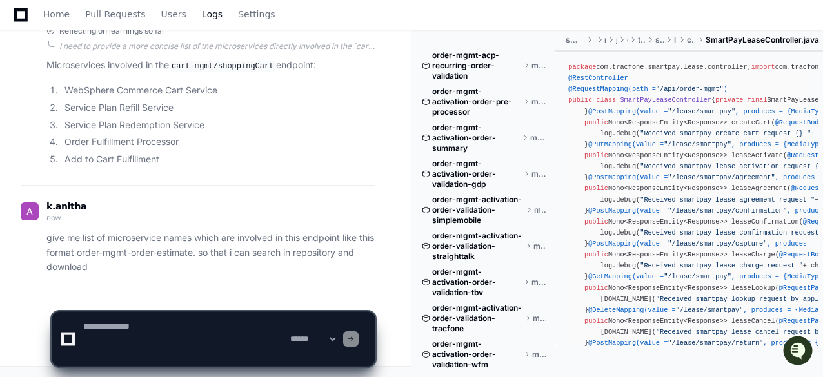
scroll to position [0, 0]
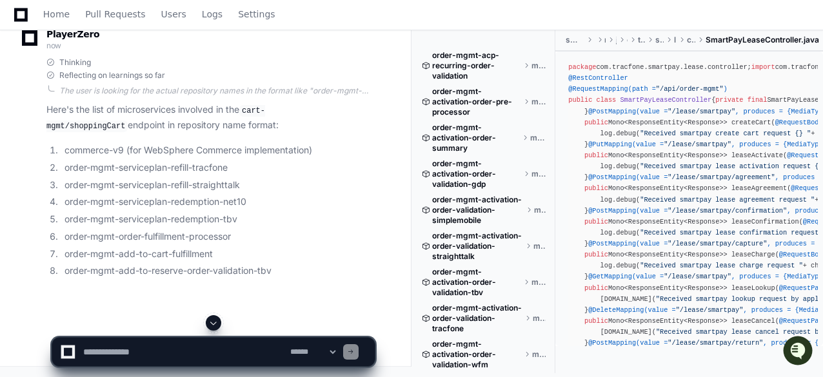
click at [214, 323] on span at bounding box center [213, 323] width 10 height 10
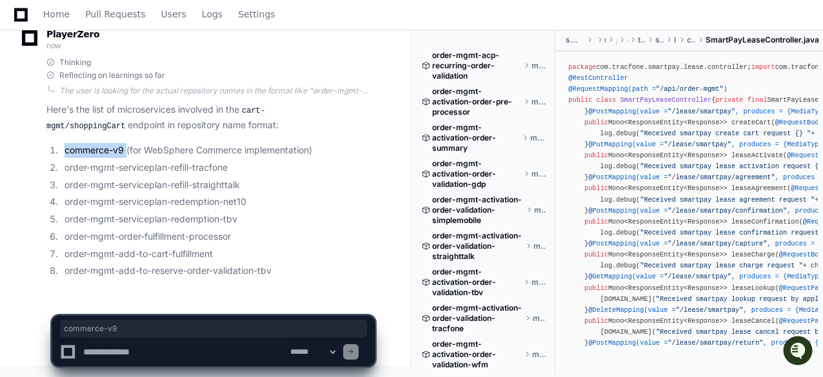
drag, startPoint x: 126, startPoint y: 150, endPoint x: 64, endPoint y: 150, distance: 61.3
click at [64, 150] on li "commerce-v9 (for WebSphere Commerce implementation)" at bounding box center [218, 150] width 314 height 15
copy li "commerce-v9"
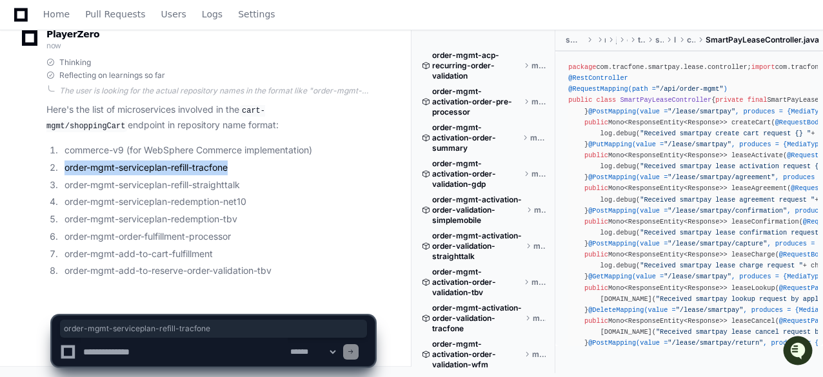
drag, startPoint x: 232, startPoint y: 170, endPoint x: 66, endPoint y: 169, distance: 166.4
click at [66, 169] on li "order-mgmt-serviceplan-refill-tracfone" at bounding box center [218, 168] width 314 height 15
copy li "order-mgmt-serviceplan-refill-tracfone"
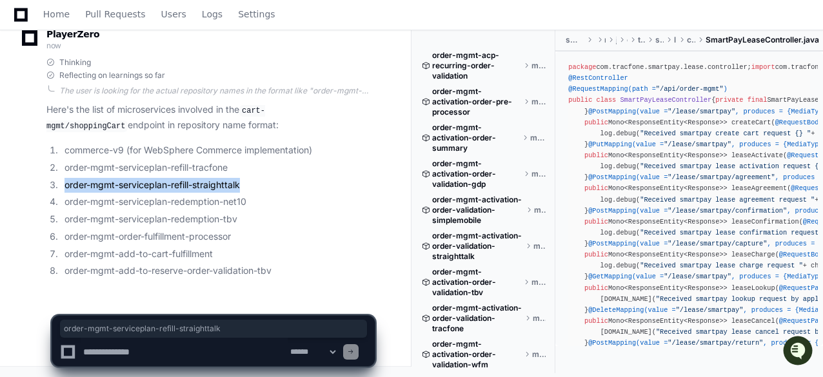
drag, startPoint x: 244, startPoint y: 186, endPoint x: 64, endPoint y: 183, distance: 179.9
click at [64, 183] on li "order-mgmt-serviceplan-refill-straighttalk" at bounding box center [218, 185] width 314 height 15
copy li "order-mgmt-serviceplan-refill-straighttalk"
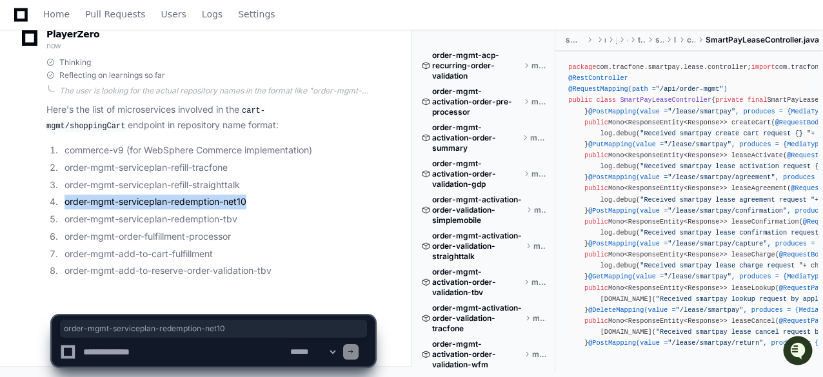
drag, startPoint x: 250, startPoint y: 199, endPoint x: 64, endPoint y: 201, distance: 185.7
click at [64, 201] on li "order-mgmt-serviceplan-redemption-net10" at bounding box center [218, 202] width 314 height 15
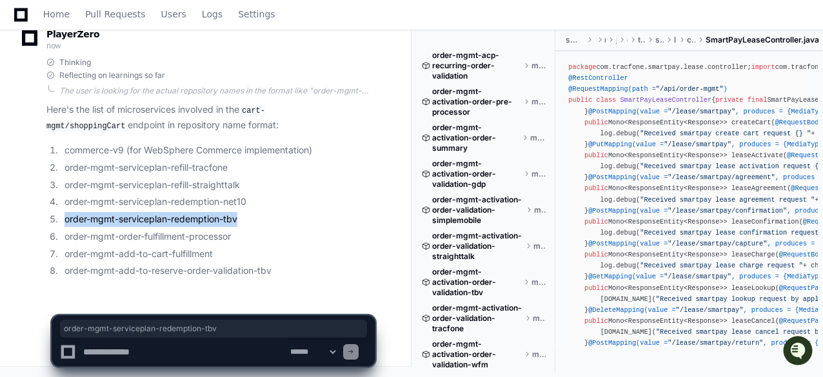
drag, startPoint x: 239, startPoint y: 219, endPoint x: 66, endPoint y: 216, distance: 172.8
click at [66, 216] on li "order-mgmt-serviceplan-redemption-tbv" at bounding box center [218, 219] width 314 height 15
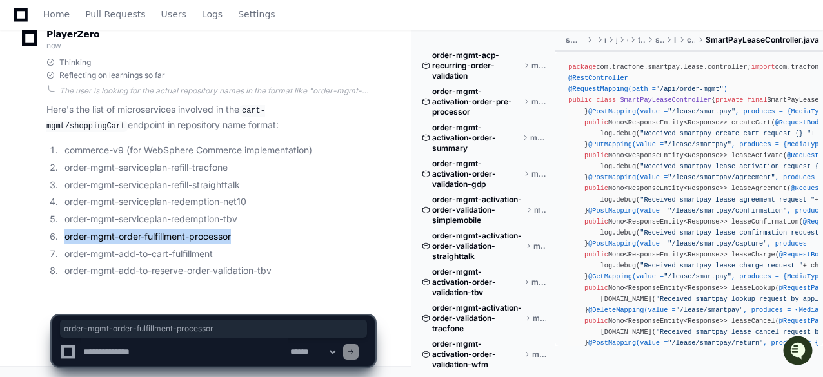
drag, startPoint x: 237, startPoint y: 237, endPoint x: 64, endPoint y: 237, distance: 172.8
click at [64, 237] on li "order-mgmt-order-fulfillment-processor" at bounding box center [218, 237] width 314 height 15
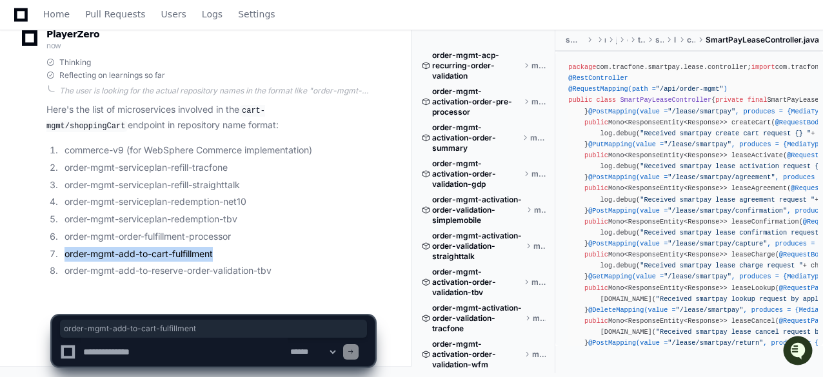
drag, startPoint x: 219, startPoint y: 256, endPoint x: 64, endPoint y: 251, distance: 154.8
click at [64, 251] on li "order-mgmt-add-to-cart-fulfillment" at bounding box center [218, 254] width 314 height 15
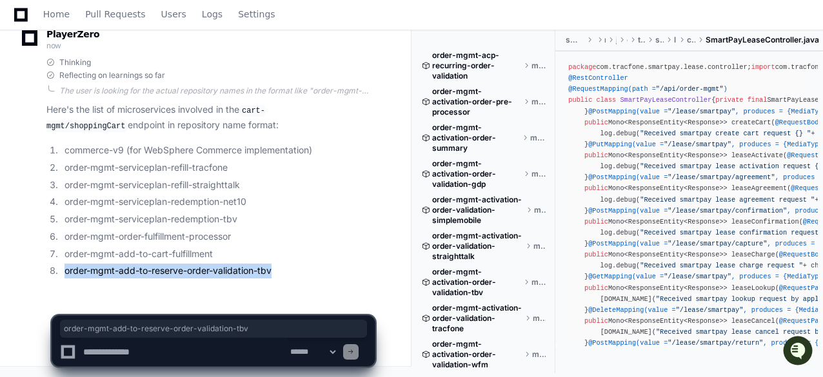
drag, startPoint x: 275, startPoint y: 270, endPoint x: 66, endPoint y: 268, distance: 208.9
click at [66, 268] on li "order-mgmt-add-to-reserve-order-validation-tbv" at bounding box center [218, 271] width 314 height 15
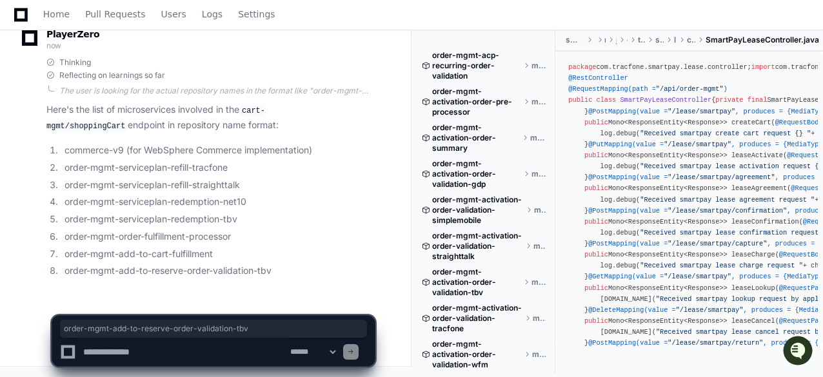
click at [333, 233] on li "order-mgmt-order-fulfillment-processor" at bounding box center [218, 237] width 314 height 15
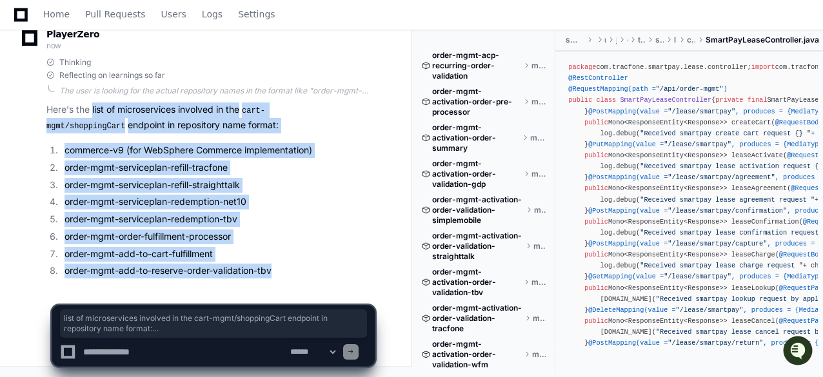
drag, startPoint x: 92, startPoint y: 109, endPoint x: 277, endPoint y: 271, distance: 246.8
click at [277, 271] on article "Here's the list of microservices involved in the cart-mgmt/shoppingCart endpoin…" at bounding box center [210, 191] width 328 height 176
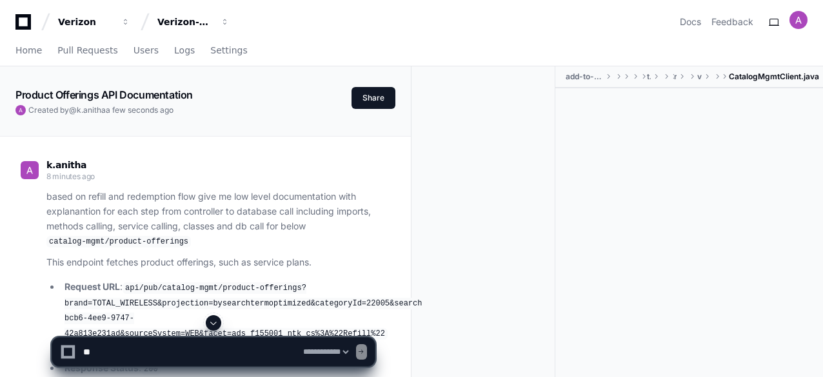
select select "*********"
click at [161, 354] on textarea at bounding box center [191, 352] width 220 height 28
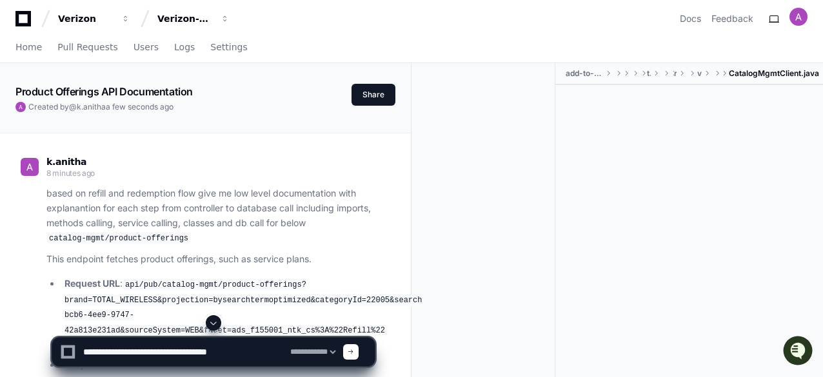
paste textarea "**********"
type textarea "**********"
click at [215, 326] on span at bounding box center [213, 323] width 10 height 10
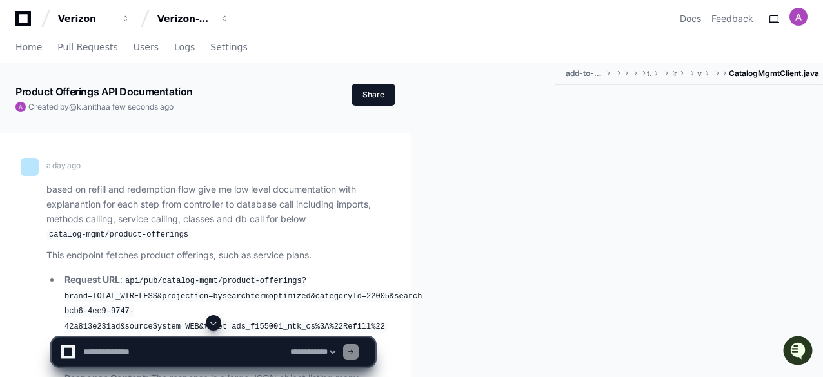
select select "*********"
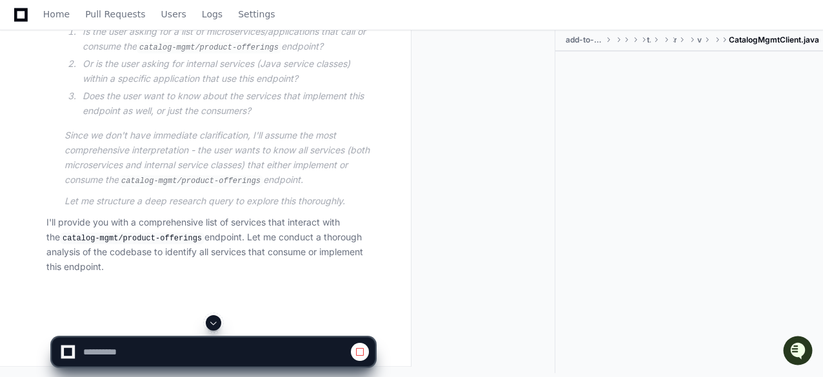
scroll to position [15642, 0]
click at [213, 326] on span at bounding box center [213, 323] width 10 height 10
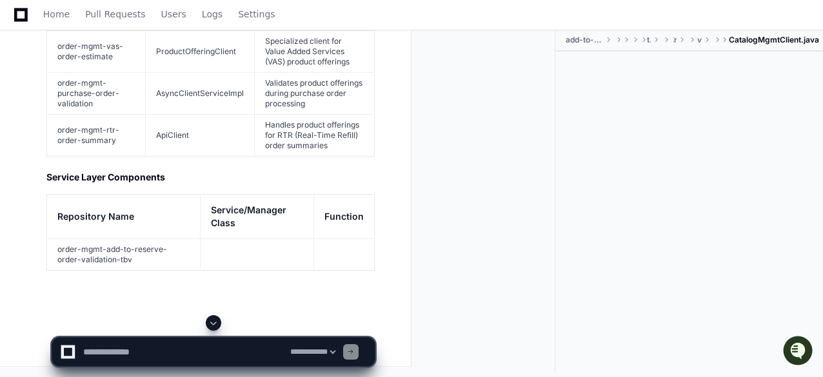
click at [214, 321] on span at bounding box center [213, 323] width 10 height 10
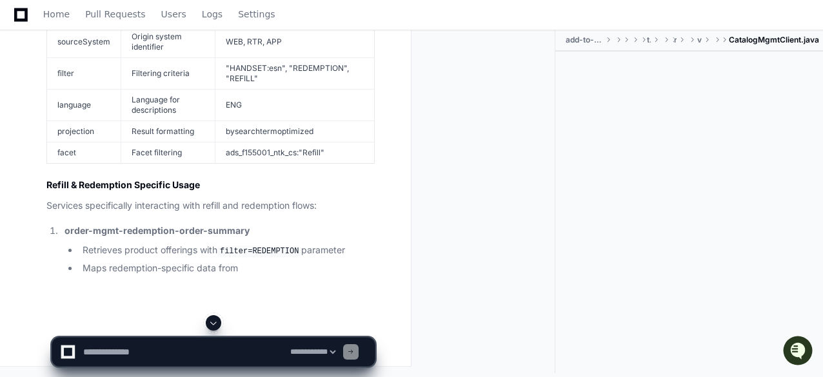
click at [214, 321] on span at bounding box center [213, 323] width 10 height 10
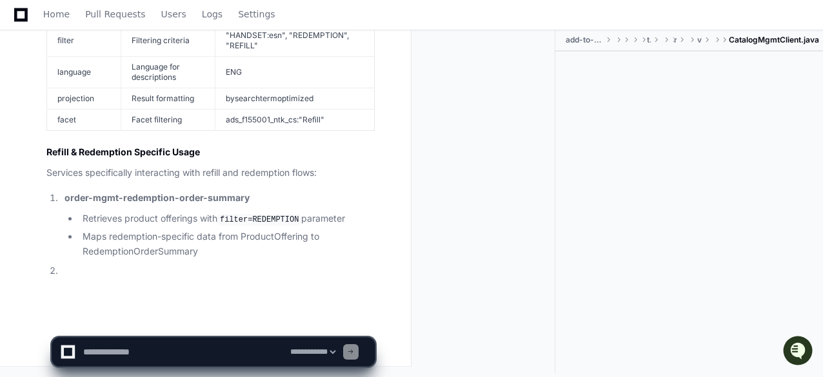
scroll to position [21473, 0]
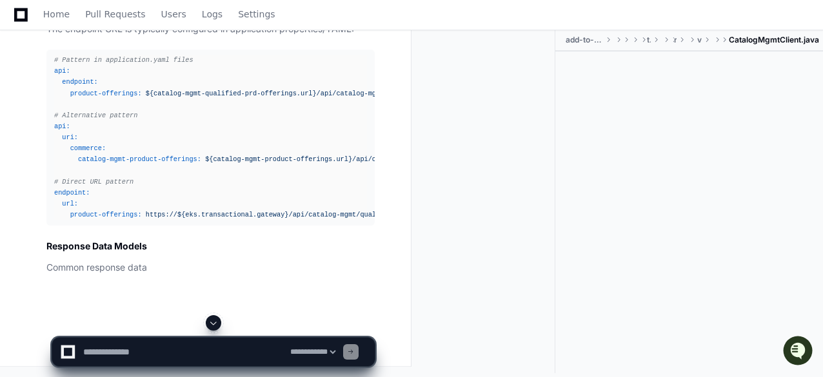
click at [214, 321] on span at bounding box center [213, 323] width 10 height 10
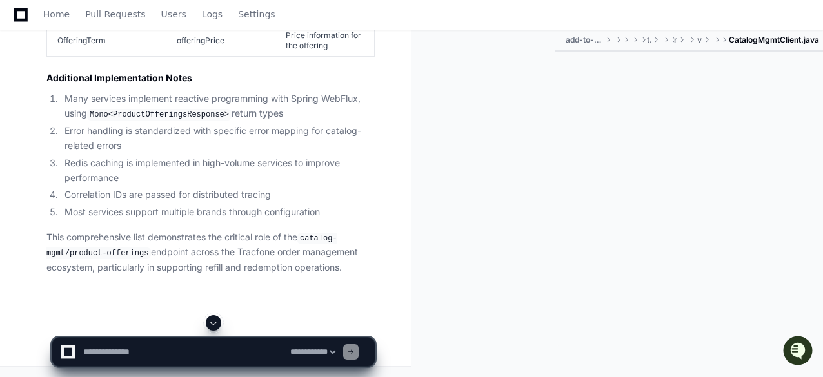
click at [215, 324] on span at bounding box center [213, 323] width 10 height 10
click at [215, 319] on span at bounding box center [213, 323] width 10 height 10
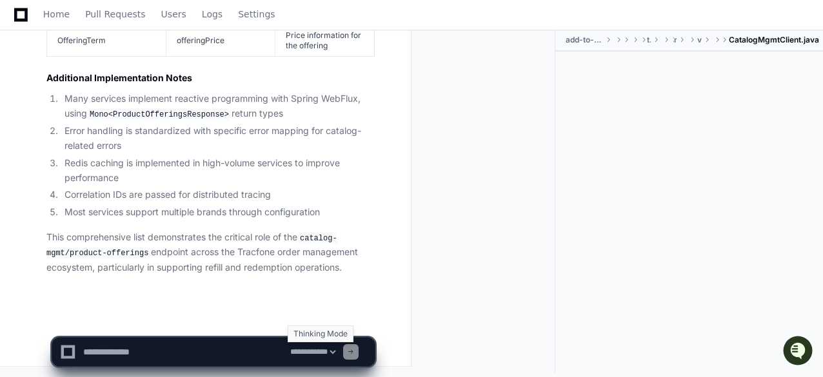
click at [338, 349] on select "**********" at bounding box center [313, 352] width 50 height 9
select select "*****"
click at [288, 348] on select "**********" at bounding box center [313, 352] width 50 height 9
click at [211, 351] on textarea at bounding box center [184, 352] width 207 height 28
click at [119, 353] on textarea at bounding box center [184, 352] width 207 height 28
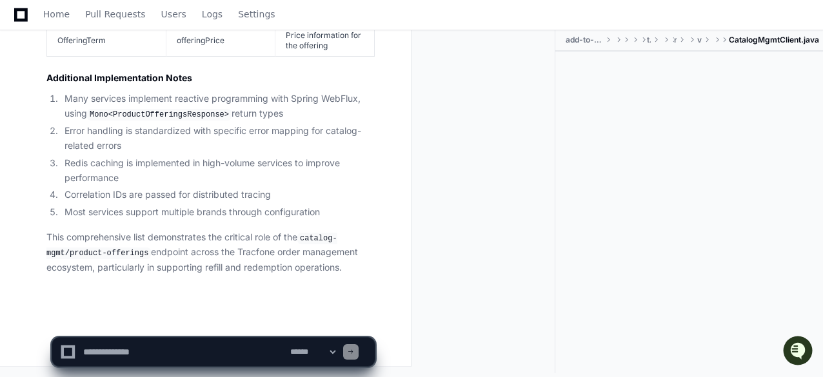
click at [105, 349] on textarea at bounding box center [184, 352] width 207 height 28
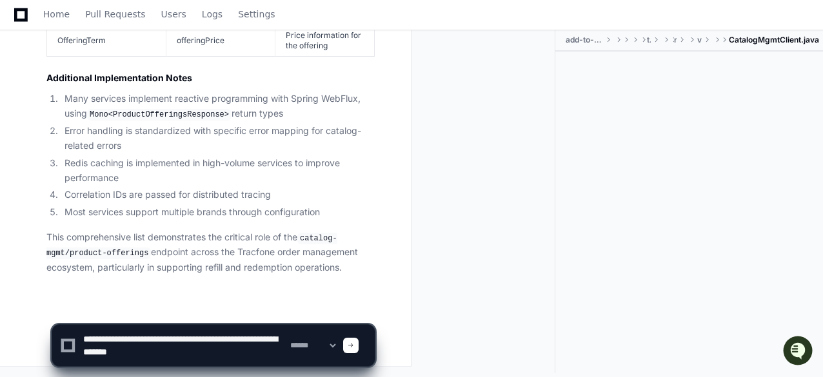
type textarea "**********"
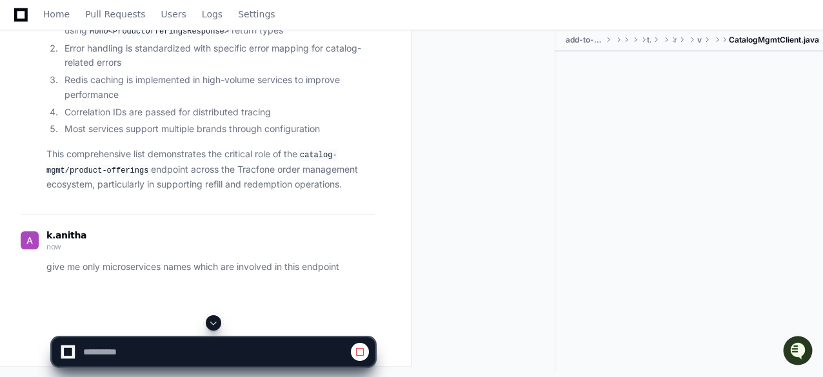
scroll to position [21663, 0]
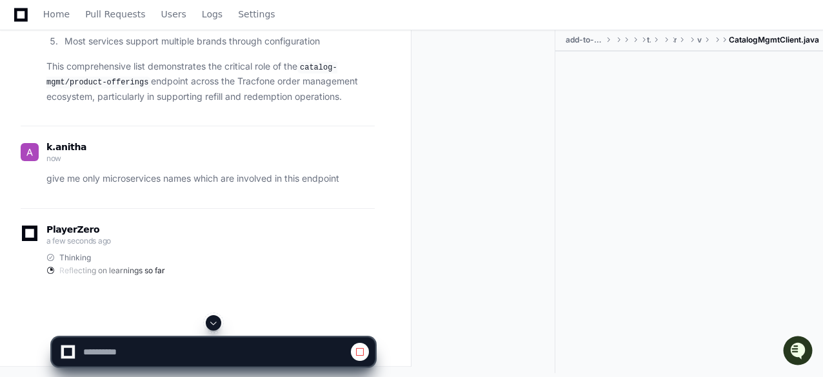
click at [215, 323] on span at bounding box center [213, 323] width 10 height 10
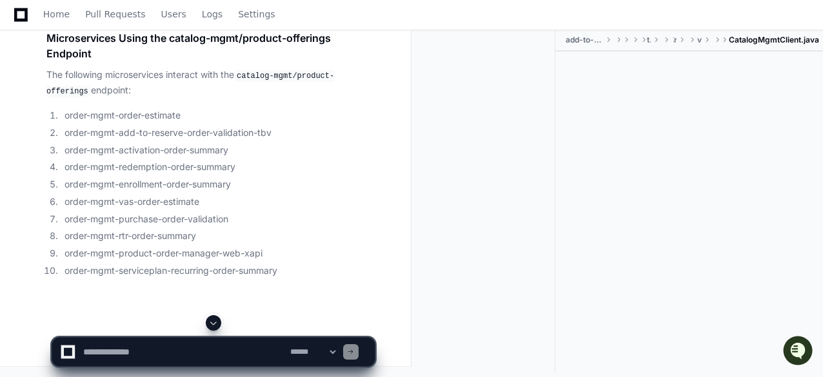
click at [216, 320] on span at bounding box center [213, 323] width 10 height 10
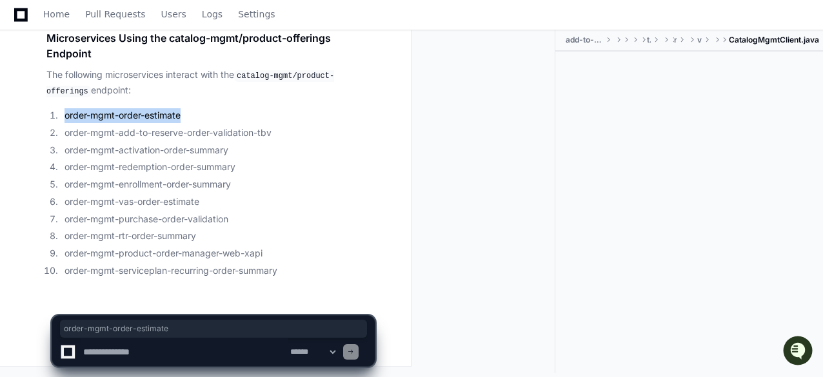
drag, startPoint x: 187, startPoint y: 115, endPoint x: 66, endPoint y: 117, distance: 121.2
click at [66, 117] on li "order-mgmt-order-estimate" at bounding box center [218, 115] width 314 height 15
copy li "order-mgmt-order-estimate"
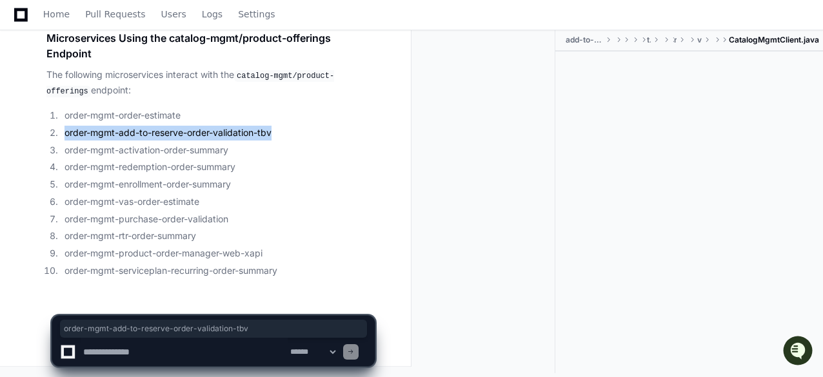
drag, startPoint x: 276, startPoint y: 133, endPoint x: 64, endPoint y: 133, distance: 211.5
click at [64, 133] on li "order-mgmt-add-to-reserve-order-validation-tbv" at bounding box center [218, 133] width 314 height 15
copy li "order-mgmt-add-to-reserve-order-validation-tbv"
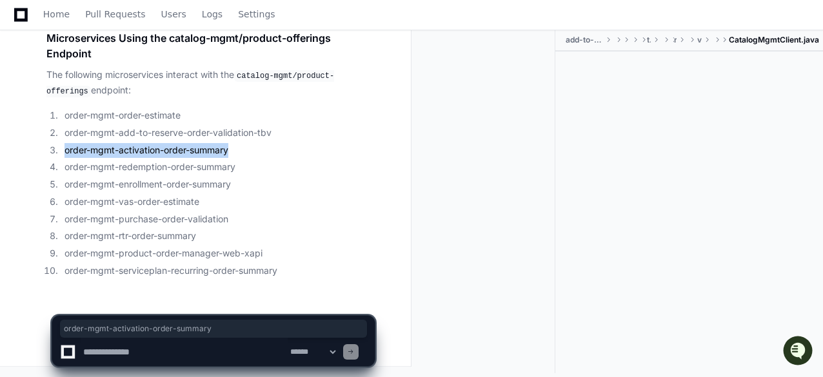
drag, startPoint x: 234, startPoint y: 149, endPoint x: 64, endPoint y: 151, distance: 169.6
click at [64, 151] on li "order-mgmt-activation-order-summary" at bounding box center [218, 150] width 314 height 15
copy li "order-mgmt-activation-order-summary"
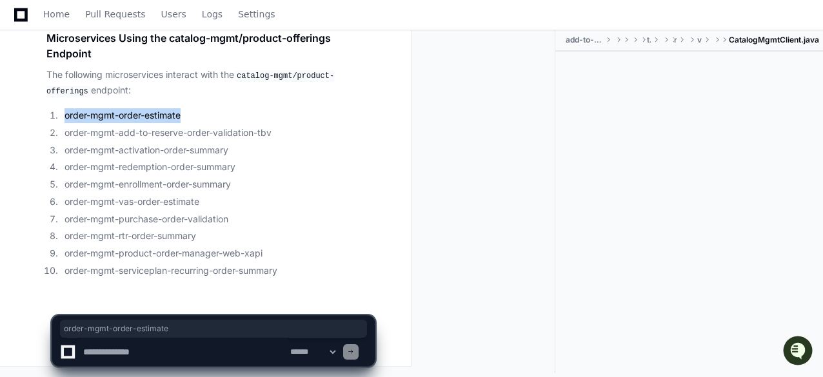
drag, startPoint x: 186, startPoint y: 118, endPoint x: 66, endPoint y: 116, distance: 119.9
click at [66, 116] on li "order-mgmt-order-estimate" at bounding box center [218, 115] width 314 height 15
copy li "order-mgmt-order-estimate"
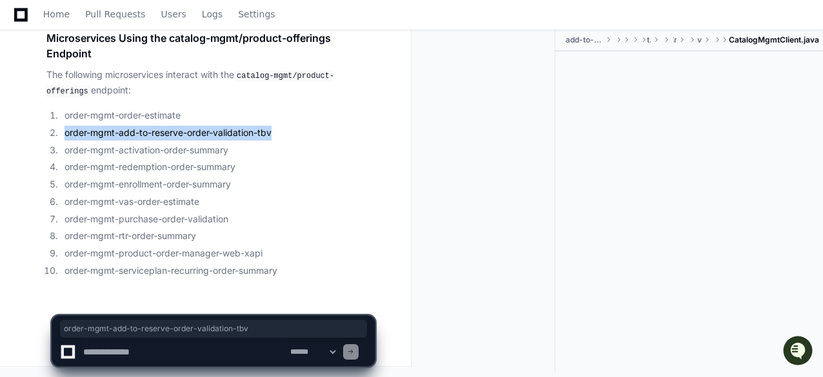
drag, startPoint x: 274, startPoint y: 132, endPoint x: 64, endPoint y: 132, distance: 209.6
click at [64, 132] on li "order-mgmt-add-to-reserve-order-validation-tbv" at bounding box center [218, 133] width 314 height 15
copy li "order-mgmt-add-to-reserve-order-validation-tbv"
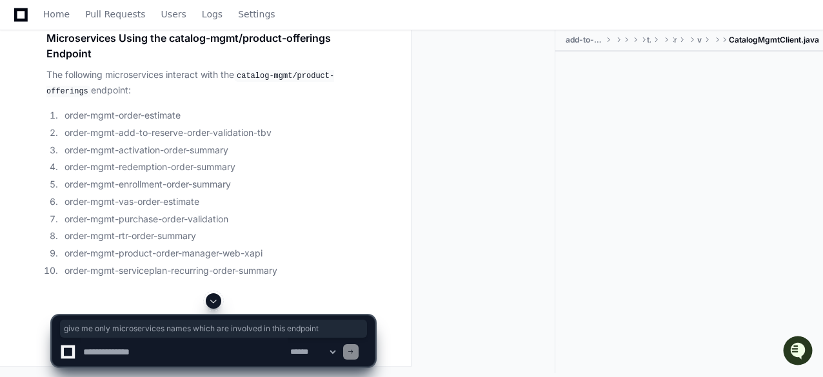
drag, startPoint x: 345, startPoint y: 41, endPoint x: 48, endPoint y: 39, distance: 297.3
copy p "give me only microservices names which are involved in this endpoint"
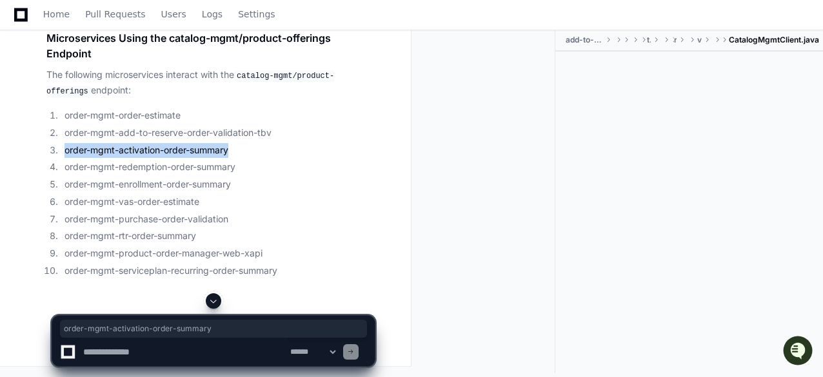
drag, startPoint x: 232, startPoint y: 167, endPoint x: 66, endPoint y: 167, distance: 166.4
click at [66, 158] on li "order-mgmt-activation-order-summary" at bounding box center [218, 150] width 314 height 15
copy li "order-mgmt-activation-order-summary"
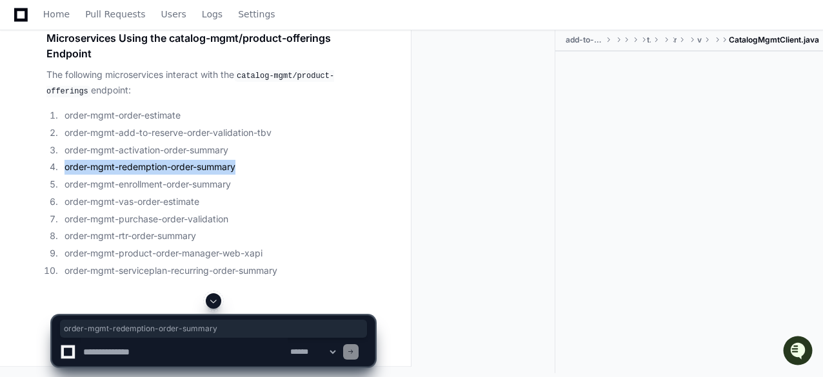
drag, startPoint x: 241, startPoint y: 185, endPoint x: 65, endPoint y: 182, distance: 176.0
click at [65, 175] on li "order-mgmt-redemption-order-summary" at bounding box center [218, 167] width 314 height 15
copy li "order-mgmt-redemption-order-summary"
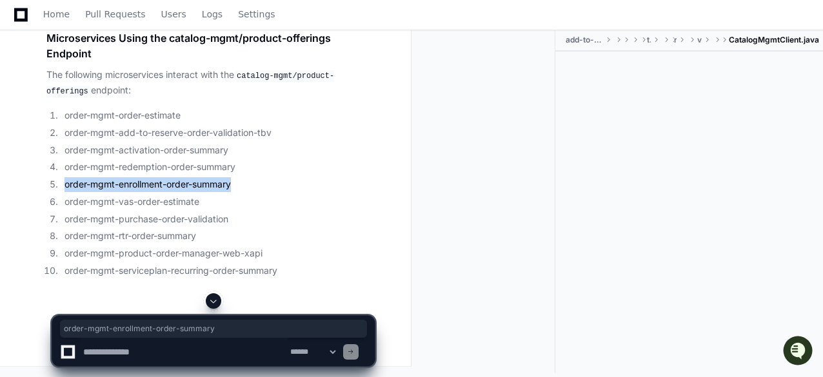
drag, startPoint x: 236, startPoint y: 201, endPoint x: 67, endPoint y: 202, distance: 168.9
click at [67, 192] on li "order-mgmt-enrollment-order-summary" at bounding box center [218, 184] width 314 height 15
drag, startPoint x: 236, startPoint y: 201, endPoint x: 63, endPoint y: 201, distance: 172.8
click at [63, 192] on li "order-mgmt-enrollment-order-summary" at bounding box center [218, 184] width 314 height 15
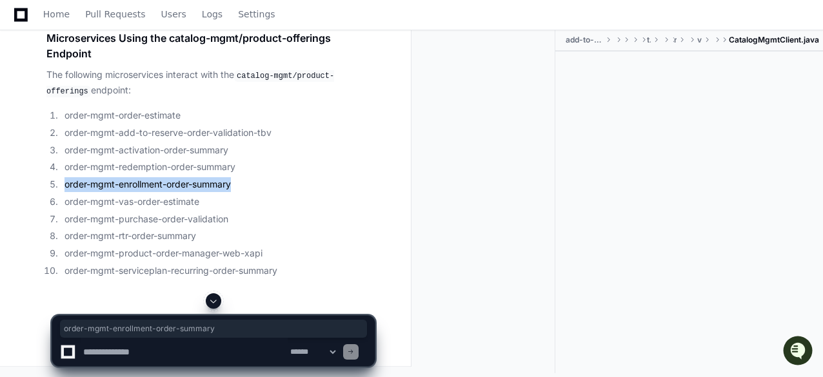
copy li "order-mgmt-enrollment-order-summary"
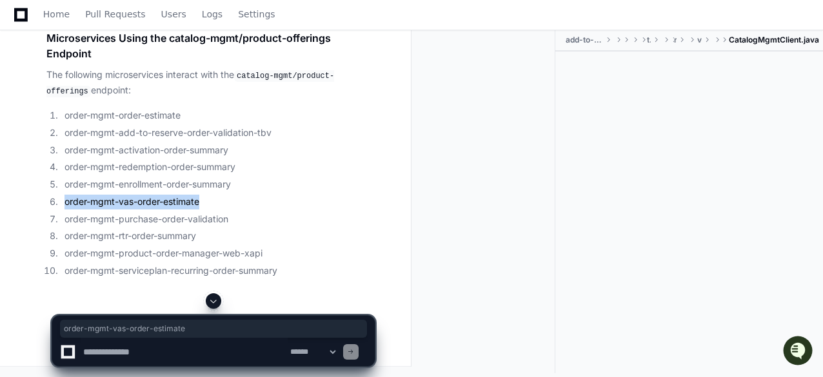
drag, startPoint x: 204, startPoint y: 217, endPoint x: 64, endPoint y: 219, distance: 139.9
click at [64, 210] on li "order-mgmt-vas-order-estimate" at bounding box center [218, 202] width 314 height 15
copy li "order-mgmt-vas-order-estimate"
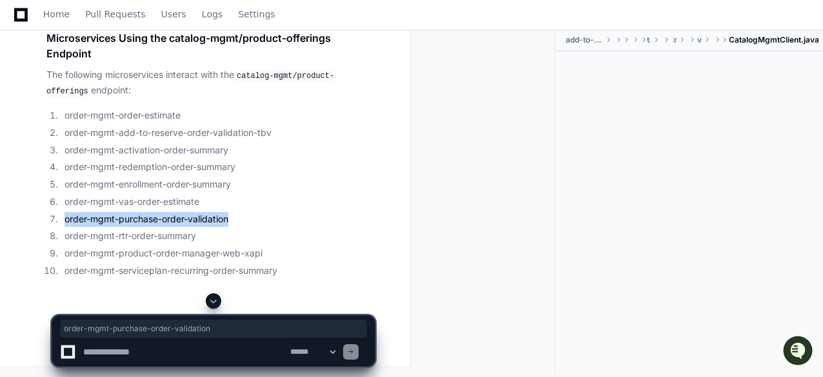
drag, startPoint x: 230, startPoint y: 237, endPoint x: 66, endPoint y: 235, distance: 163.8
click at [66, 227] on li "order-mgmt-purchase-order-validation" at bounding box center [218, 219] width 314 height 15
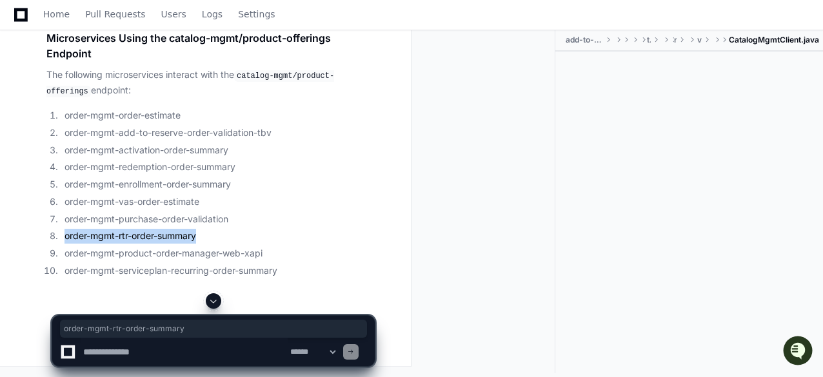
drag, startPoint x: 202, startPoint y: 254, endPoint x: 64, endPoint y: 253, distance: 138.0
click at [64, 244] on li "order-mgmt-rtr-order-summary" at bounding box center [218, 236] width 314 height 15
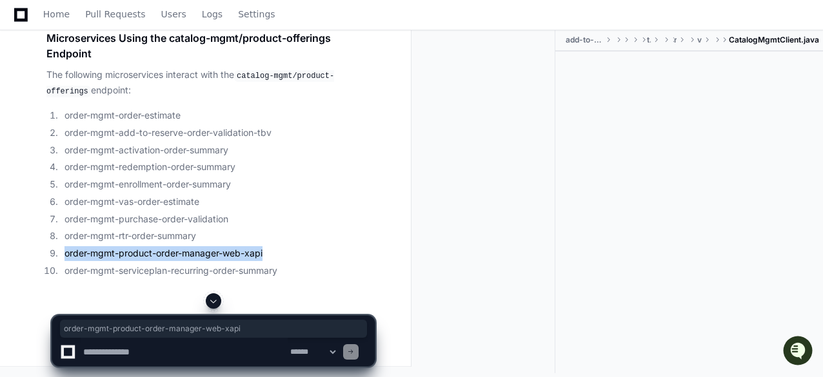
drag, startPoint x: 269, startPoint y: 271, endPoint x: 64, endPoint y: 270, distance: 204.4
click at [64, 261] on li "order-mgmt-product-order-manager-web-xapi" at bounding box center [218, 253] width 314 height 15
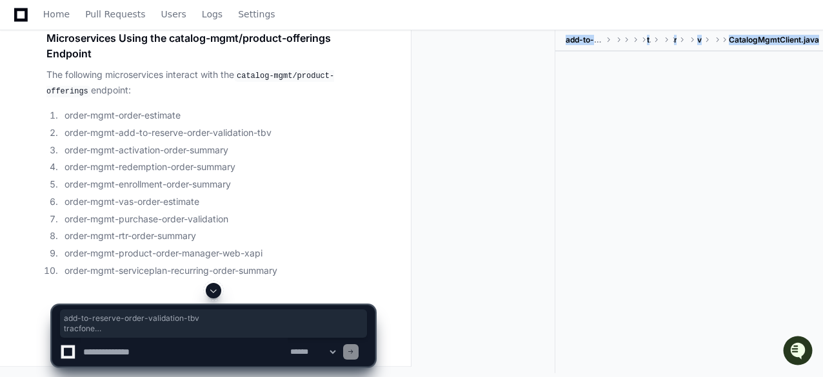
drag, startPoint x: 282, startPoint y: 287, endPoint x: 63, endPoint y: 291, distance: 219.3
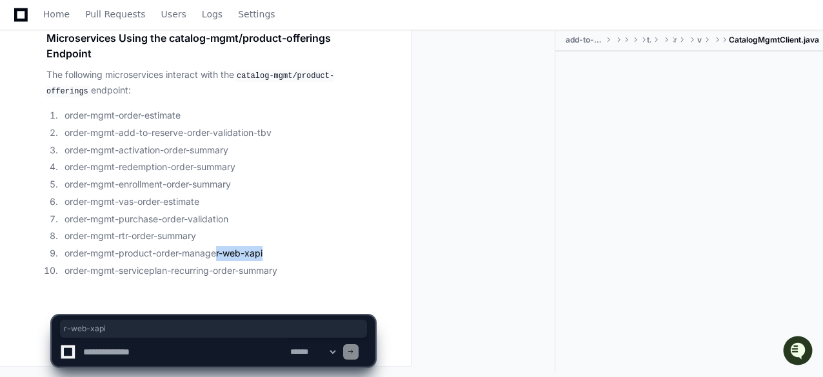
drag, startPoint x: 265, startPoint y: 255, endPoint x: 218, endPoint y: 253, distance: 47.1
click at [218, 253] on li "order-mgmt-product-order-manager-web-xapi" at bounding box center [218, 253] width 314 height 15
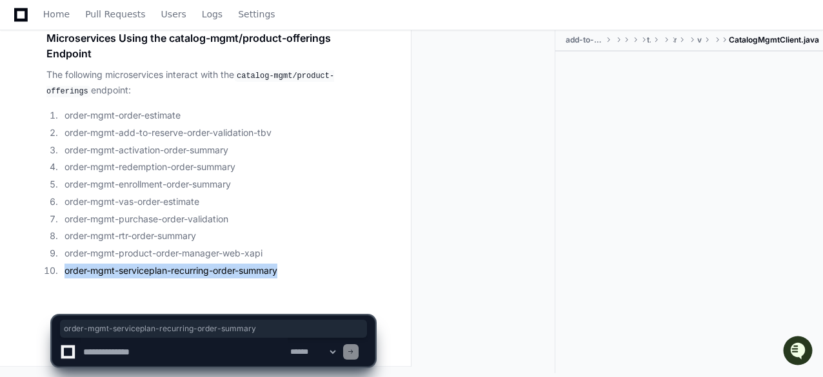
drag, startPoint x: 282, startPoint y: 270, endPoint x: 64, endPoint y: 270, distance: 217.9
click at [64, 270] on li "order-mgmt-serviceplan-recurring-order-summary" at bounding box center [218, 271] width 314 height 15
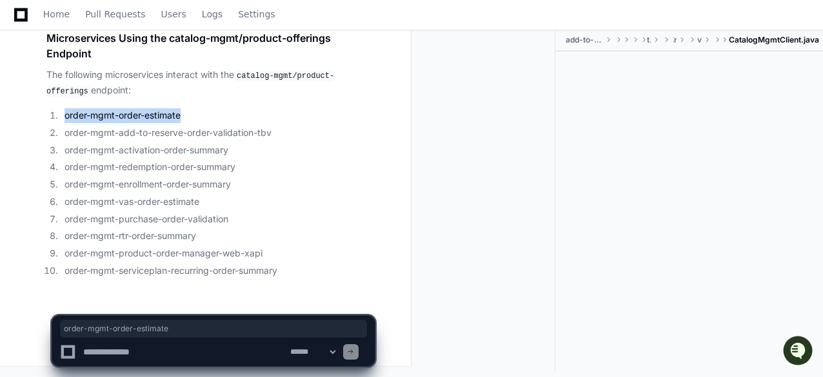
drag, startPoint x: 183, startPoint y: 118, endPoint x: 64, endPoint y: 117, distance: 118.7
click at [64, 117] on li "order-mgmt-order-estimate" at bounding box center [218, 115] width 314 height 15
click at [334, 123] on li "order-mgmt-order-estimate" at bounding box center [218, 115] width 314 height 15
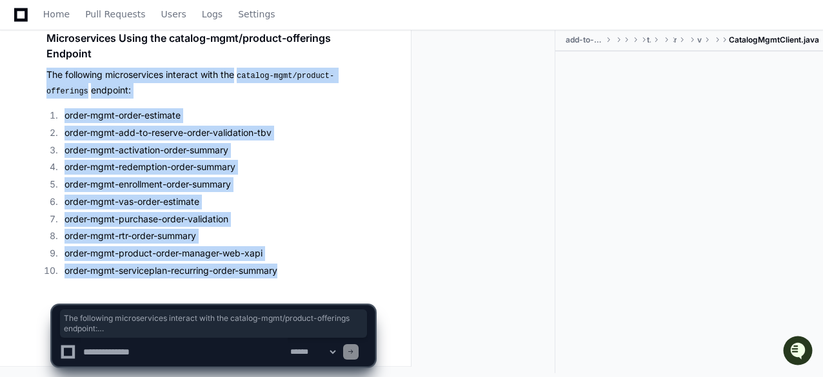
drag, startPoint x: 48, startPoint y: 76, endPoint x: 285, endPoint y: 271, distance: 307.4
click at [285, 271] on article "Microservices Using the catalog-mgmt/product-offerings Endpoint The following m…" at bounding box center [210, 154] width 328 height 248
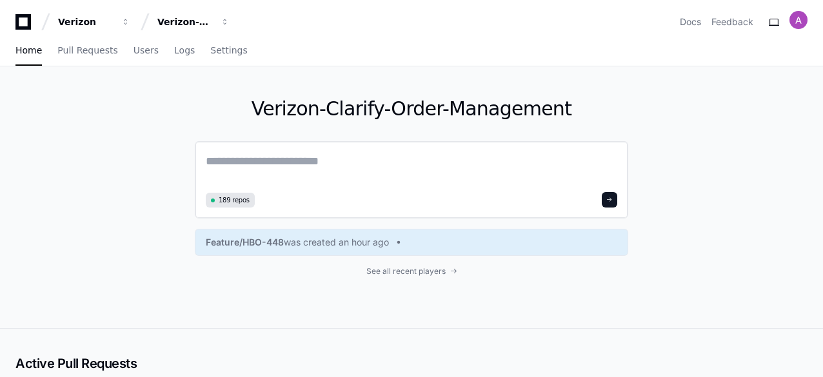
click at [279, 159] on textarea at bounding box center [411, 170] width 411 height 36
